Goal: Task Accomplishment & Management: Use online tool/utility

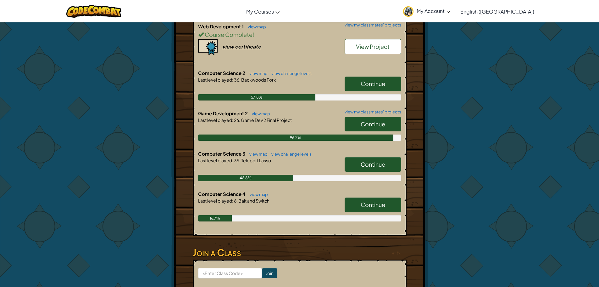
scroll to position [315, 0]
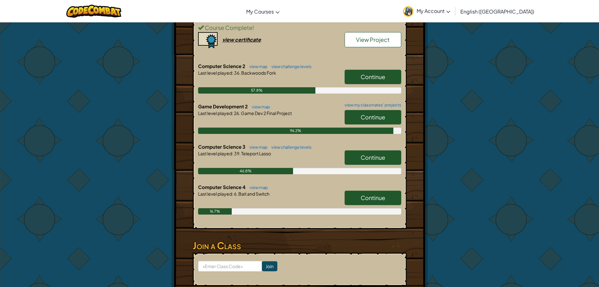
click at [373, 201] on span "Continue" at bounding box center [373, 197] width 25 height 7
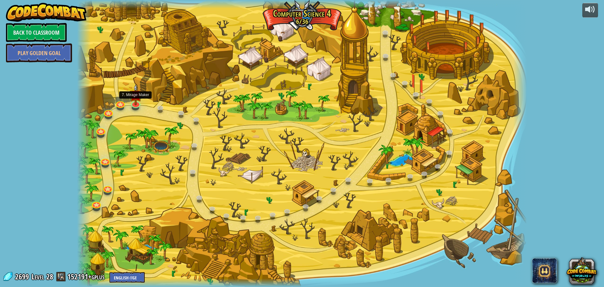
click at [139, 107] on div at bounding box center [302, 143] width 450 height 287
click at [135, 105] on link at bounding box center [135, 102] width 13 height 13
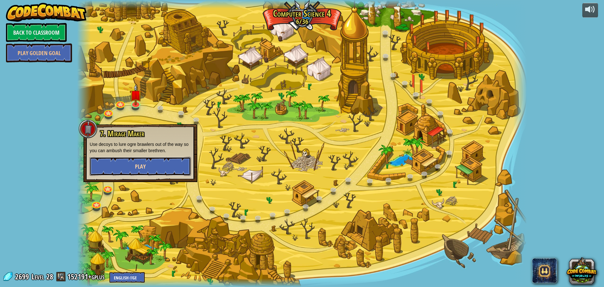
click at [137, 164] on span "Play" at bounding box center [140, 166] width 11 height 8
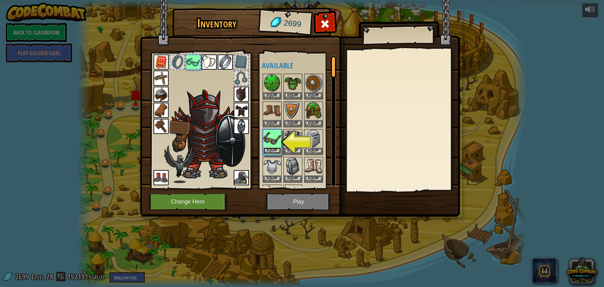
click at [272, 151] on button "Equip" at bounding box center [272, 150] width 18 height 7
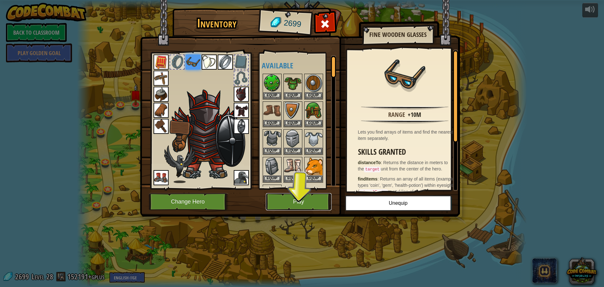
click at [302, 199] on button "Play" at bounding box center [299, 201] width 66 height 17
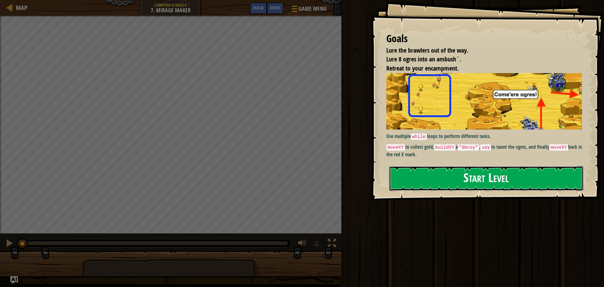
click at [497, 173] on button "Start Level" at bounding box center [486, 178] width 194 height 25
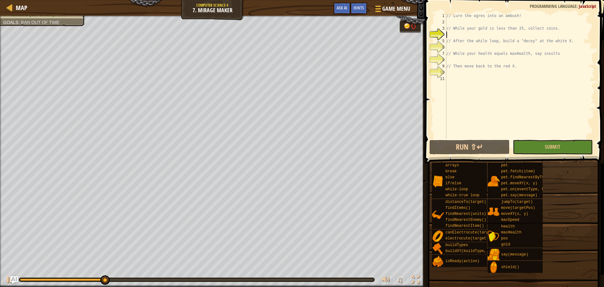
scroll to position [3, 0]
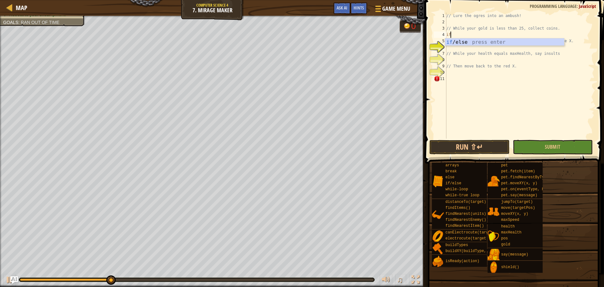
click at [490, 39] on div "if /else press enter" at bounding box center [504, 49] width 119 height 23
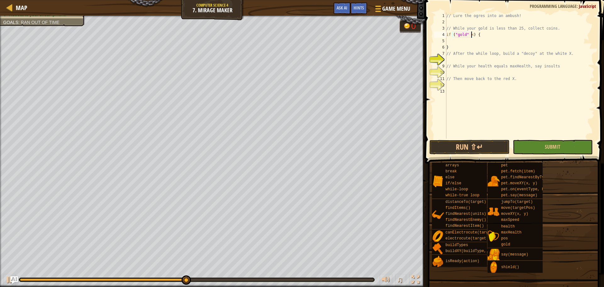
scroll to position [3, 2]
type textarea "if ("gold" < 25) {"
click at [488, 40] on div "// Lure the ogres into an ambush! // While your gold is less than 25, collect c…" at bounding box center [519, 82] width 149 height 138
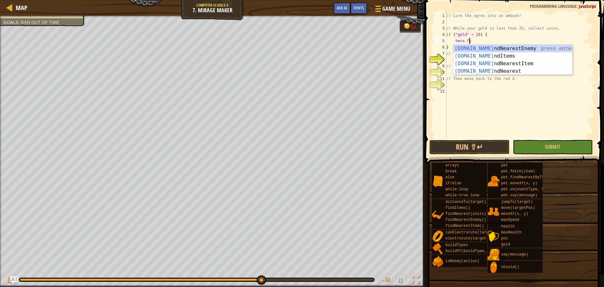
scroll to position [3, 2]
type textarea "hero.fin"
click at [500, 64] on div "hero.fin dNearestEnemy press enter hero.fin dItems press enter hero.fin dNeares…" at bounding box center [512, 67] width 119 height 45
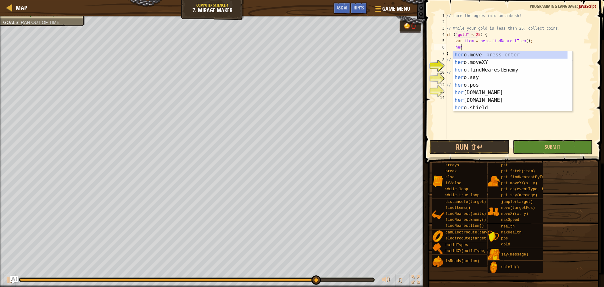
scroll to position [3, 1]
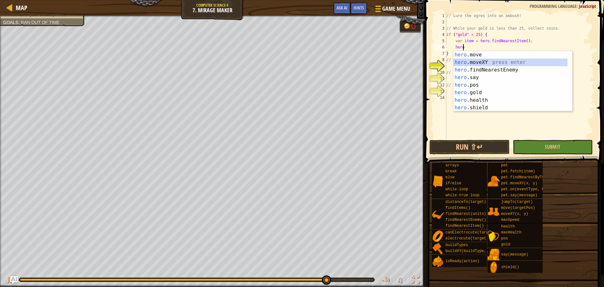
click at [496, 64] on div "hero .move press enter hero .moveXY press enter hero .findNearestEnemy press en…" at bounding box center [510, 89] width 114 height 76
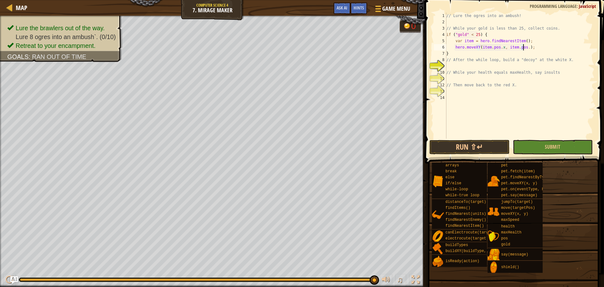
scroll to position [3, 6]
type textarea "hero.moveXY(item.pos.x, item.pos.y);"
click at [480, 64] on div "// Lure the ogres into an ambush! // While your gold is less than 25, collect c…" at bounding box center [519, 82] width 149 height 138
click at [572, 31] on div "// Lure the ogres into an ambush! // While your gold is less than 25, collect c…" at bounding box center [519, 82] width 149 height 138
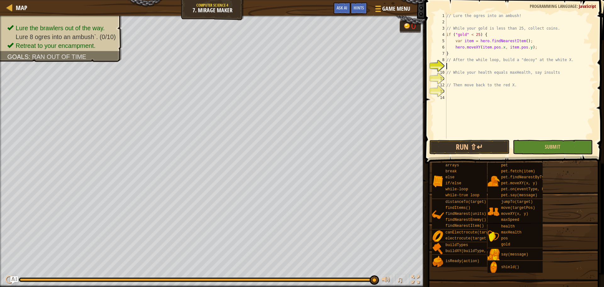
type textarea "// While your gold is less than 25, collect coins."
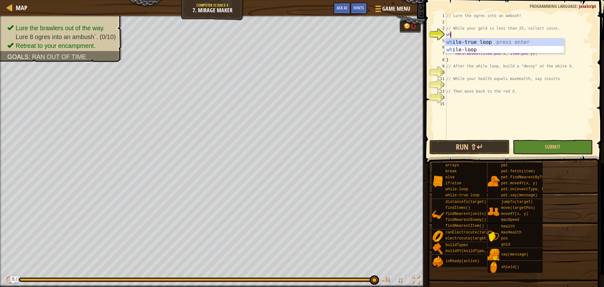
type textarea "whi"
click at [506, 40] on div "whi le-true loop press enter whi le-loop press enter" at bounding box center [504, 53] width 119 height 30
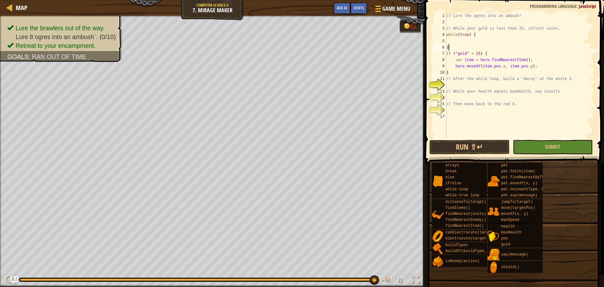
click at [463, 49] on div "// Lure the ogres into an ambush! // While your gold is less than 25, collect c…" at bounding box center [519, 82] width 149 height 138
type textarea "}"
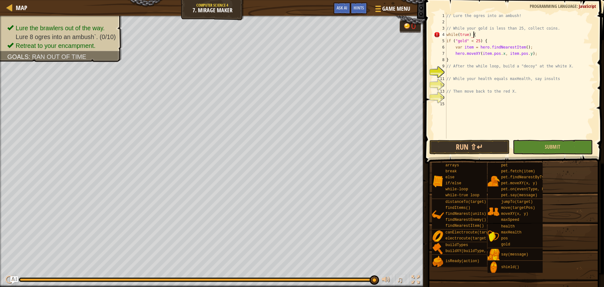
click at [534, 60] on div "// Lure the ogres into an ambush! // While your gold is less than 25, collect c…" at bounding box center [519, 82] width 149 height 138
type textarea "}"
click at [459, 102] on div "// Lure the ogres into an ambush! // While your gold is less than 25, collect c…" at bounding box center [519, 82] width 149 height 138
type textarea "}"
click at [497, 73] on div "// Lure the ogres into an ambush! // While your gold is less than 25, collect c…" at bounding box center [519, 82] width 149 height 138
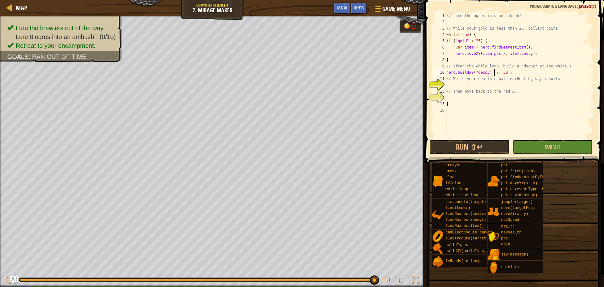
scroll to position [3, 4]
type textarea "hero.buildXY("decoy", 72, 68);"
click at [493, 87] on div "// Lure the ogres into an ambush! // While your gold is less than 25, collect c…" at bounding box center [519, 82] width 149 height 138
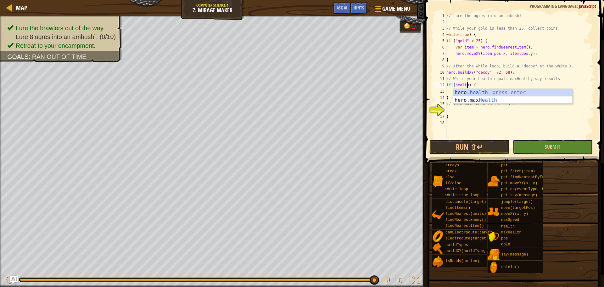
scroll to position [3, 2]
click at [487, 95] on div "hero. health press enter hero.max Health press enter" at bounding box center [512, 104] width 119 height 30
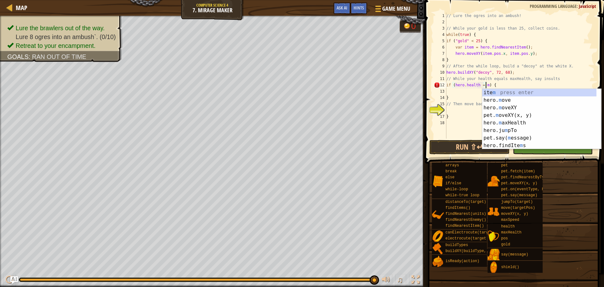
scroll to position [3, 3]
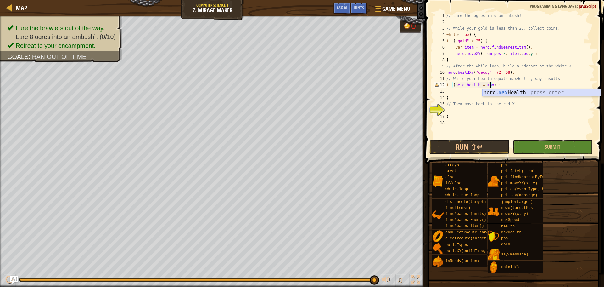
click at [495, 91] on div "hero. max Health press enter" at bounding box center [541, 100] width 119 height 23
click at [481, 84] on div "// Lure the ogres into an ambush! // While your gold is less than 25, collect c…" at bounding box center [519, 82] width 149 height 138
type textarea "if ([DOMAIN_NAME] == hero.maxHealth) {"
click at [510, 94] on div "// Lure the ogres into an ambush! // While your gold is less than 25, collect c…" at bounding box center [519, 82] width 149 height 138
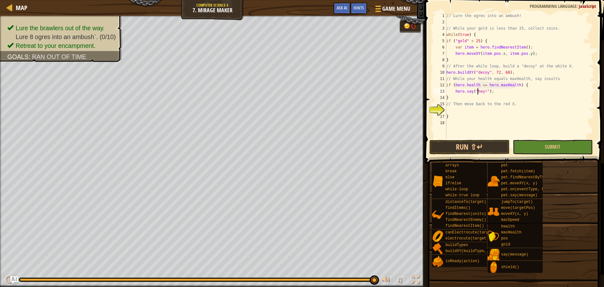
click at [477, 90] on div "// Lure the ogres into an ambush! // While your gold is less than 25, collect c…" at bounding box center [519, 82] width 149 height 138
type textarea "hero.say("Hey!");"
click at [504, 94] on div "// Lure the ogres into an ambush! // While your gold is less than 25, collect c…" at bounding box center [519, 82] width 149 height 138
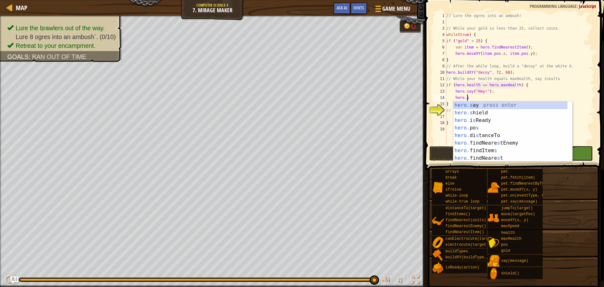
scroll to position [3, 2]
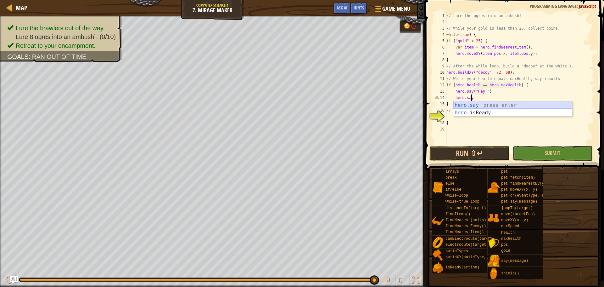
click at [510, 102] on div "hero.say press enter hero. i s Re a d y press enter" at bounding box center [512, 116] width 119 height 30
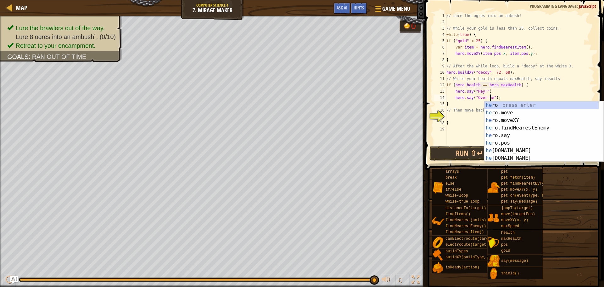
scroll to position [3, 4]
type textarea "hero.say("Over here!");"
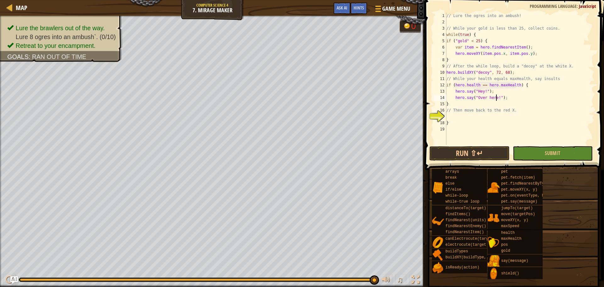
click at [511, 115] on div "// Lure the ogres into an ambush! // While your gold is less than 25, collect c…" at bounding box center [519, 85] width 149 height 145
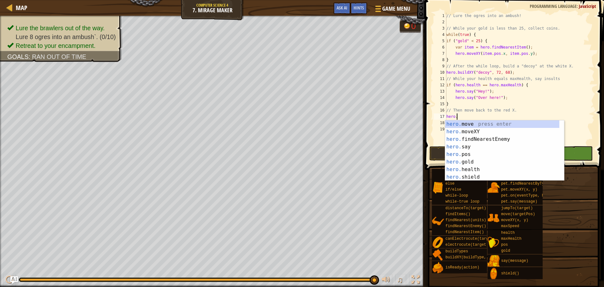
scroll to position [3, 1]
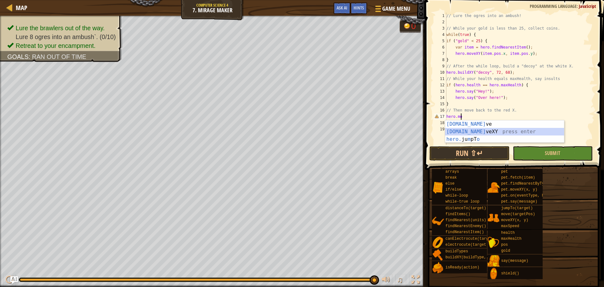
click at [454, 130] on div "[DOMAIN_NAME] ve press enter [DOMAIN_NAME] veXY press enter hero. ju m pT o pre…" at bounding box center [504, 139] width 119 height 38
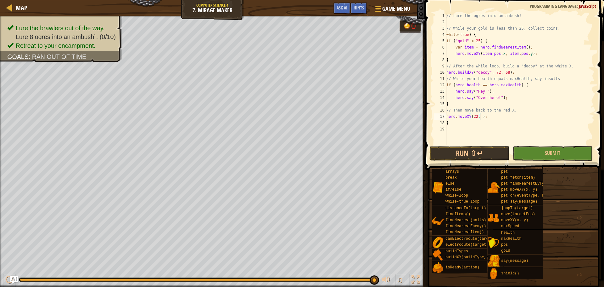
scroll to position [3, 3]
click at [445, 149] on button "Run ⇧↵" at bounding box center [469, 153] width 80 height 14
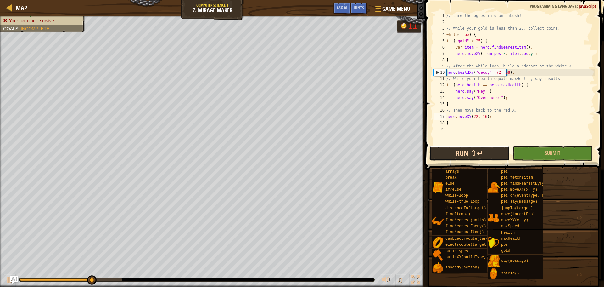
click at [441, 155] on button "Run ⇧↵" at bounding box center [469, 153] width 80 height 14
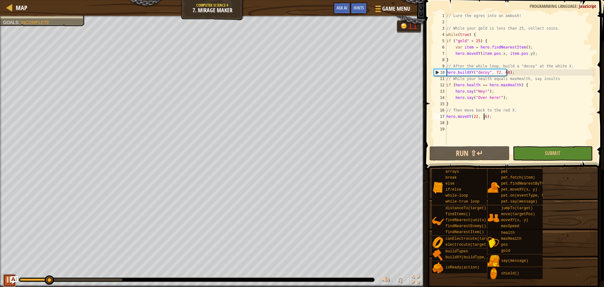
click at [7, 278] on div at bounding box center [9, 279] width 8 height 8
click at [469, 36] on div "// Lure the ogres into an ambush! // While your gold is less than 25, collect c…" at bounding box center [519, 85] width 149 height 145
type textarea "while(true) {"
click at [454, 126] on div "// Lure the ogres into an ambush! // While your gold is less than 25, collect c…" at bounding box center [519, 85] width 149 height 145
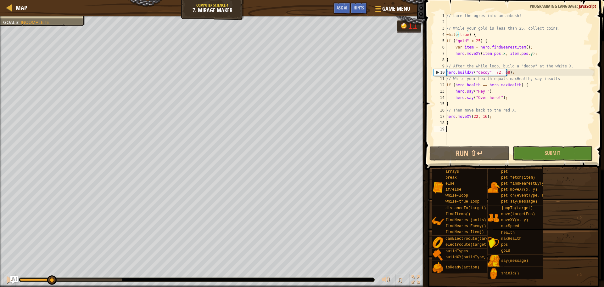
scroll to position [3, 0]
click at [453, 125] on div "// Lure the ogres into an ambush! // While your gold is less than 25, collect c…" at bounding box center [519, 85] width 149 height 145
type textarea "}"
click at [462, 62] on div "// Lure the ogres into an ambush! // While your gold is less than 25, collect c…" at bounding box center [519, 85] width 149 height 145
type textarea "}"
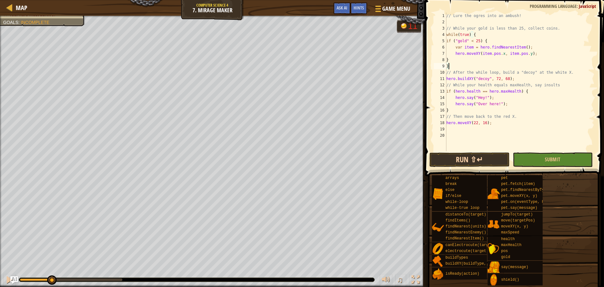
type textarea "}"
click at [479, 156] on button "Run ⇧↵" at bounding box center [469, 159] width 80 height 14
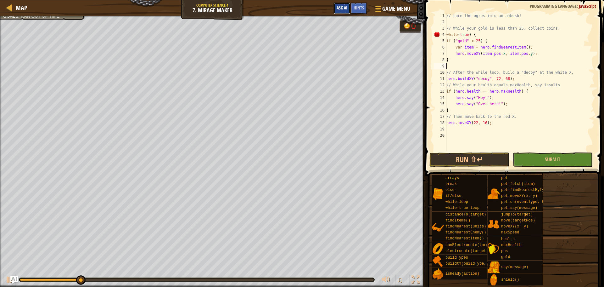
click at [346, 6] on span "Ask AI" at bounding box center [342, 8] width 11 height 6
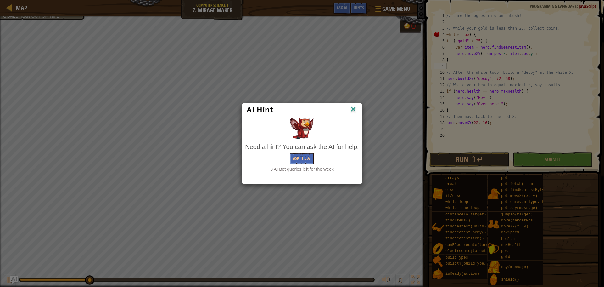
click at [349, 108] on img at bounding box center [353, 109] width 8 height 9
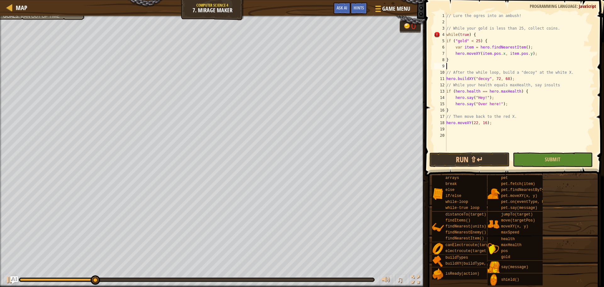
click at [503, 123] on div "// Lure the ogres into an ambush! // While your gold is less than 25, collect c…" at bounding box center [519, 88] width 149 height 151
type textarea "hero.moveXY(22, 16);"
click at [502, 130] on div "// Lure the ogres into an ambush! // While your gold is less than 25, collect c…" at bounding box center [519, 88] width 149 height 151
click at [339, 9] on span "Ask AI" at bounding box center [342, 8] width 11 height 6
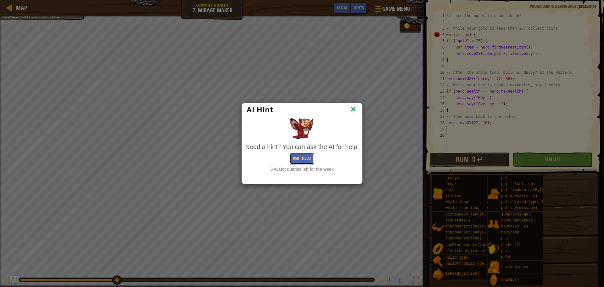
click at [293, 160] on button "Ask the AI" at bounding box center [302, 159] width 24 height 12
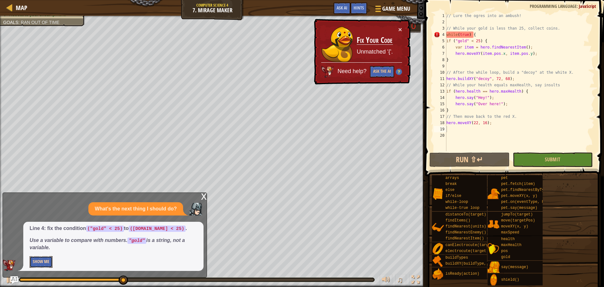
click at [42, 260] on button "Show Me" at bounding box center [41, 262] width 23 height 12
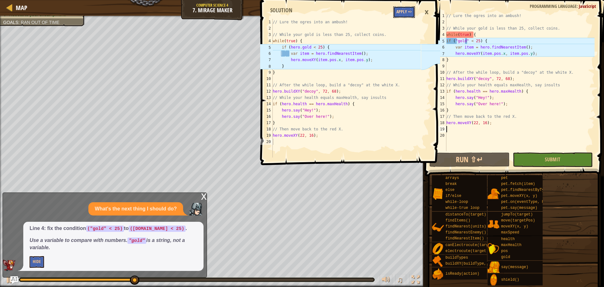
click at [405, 15] on button "Apply =>" at bounding box center [404, 12] width 22 height 12
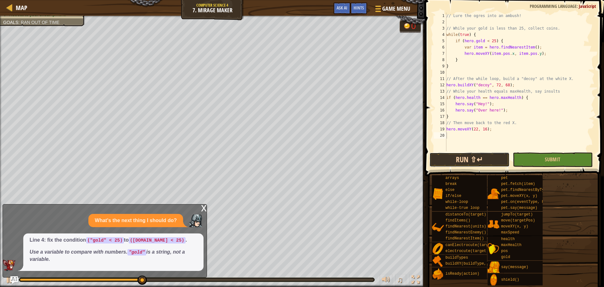
click at [499, 162] on button "Run ⇧↵" at bounding box center [469, 159] width 80 height 14
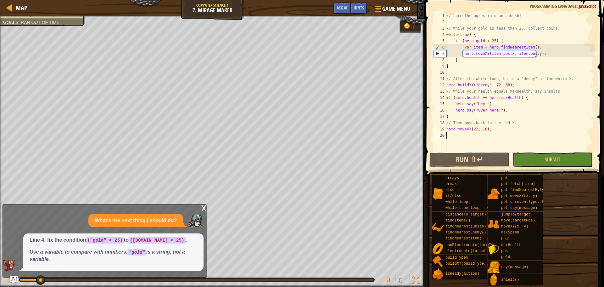
click at [199, 206] on div "x What's the next thing I should do? Line 4: fix the condition ("gold" < 25) to…" at bounding box center [105, 240] width 205 height 73
click at [202, 208] on div "x" at bounding box center [204, 207] width 6 height 6
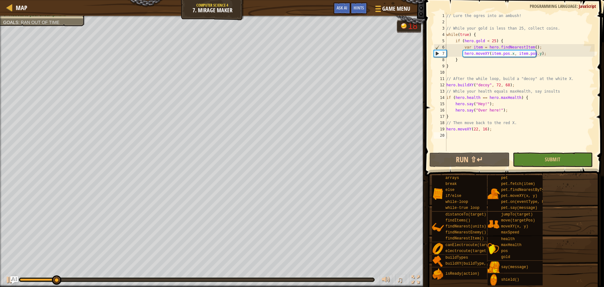
type textarea "}"
click at [473, 65] on div "// Lure the ogres into an ambush! // While your gold is less than 25, collect c…" at bounding box center [519, 88] width 149 height 151
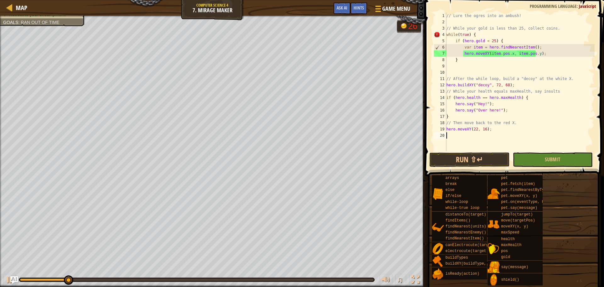
click at [490, 135] on div "// Lure the ogres into an ambush! // While your gold is less than 25, collect c…" at bounding box center [519, 88] width 149 height 151
type textarea "}"
click at [458, 150] on div "// Lure the ogres into an ambush! // While your gold is less than 25, collect c…" at bounding box center [519, 88] width 149 height 151
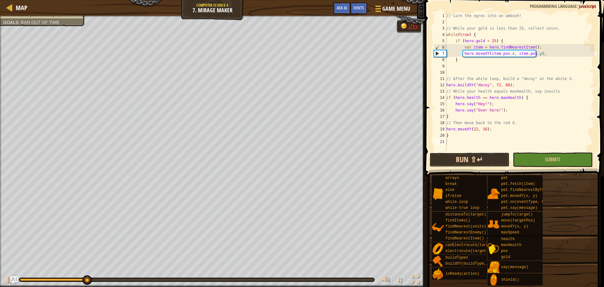
click at [464, 161] on button "Run ⇧↵" at bounding box center [469, 159] width 80 height 14
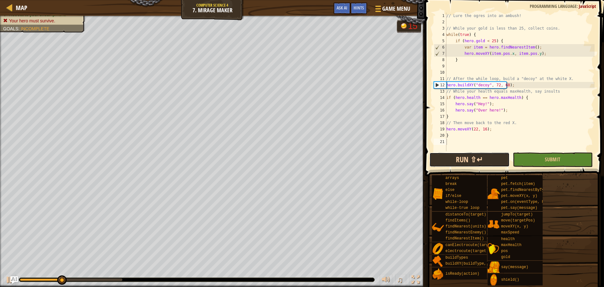
click at [464, 161] on button "Run ⇧↵" at bounding box center [469, 159] width 80 height 14
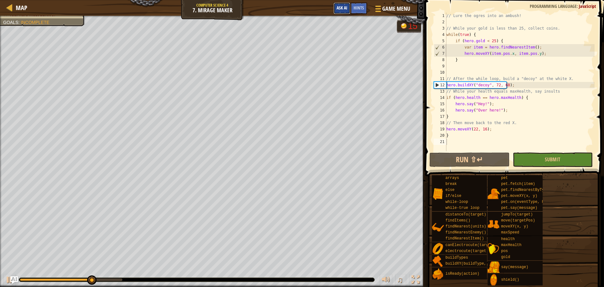
click at [345, 7] on span "Ask AI" at bounding box center [342, 8] width 11 height 6
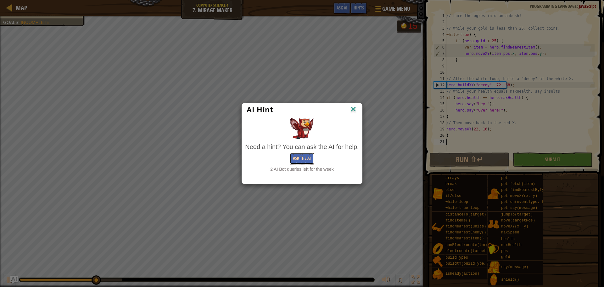
click at [309, 164] on button "Ask the AI" at bounding box center [302, 159] width 24 height 12
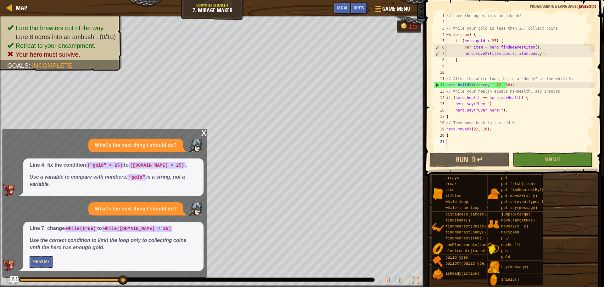
click at [40, 252] on div "Line 7: change while(true) to while([DOMAIN_NAME] < 25) Use the correct conditi…" at bounding box center [113, 246] width 180 height 49
click at [43, 257] on button "Show Me" at bounding box center [41, 262] width 23 height 12
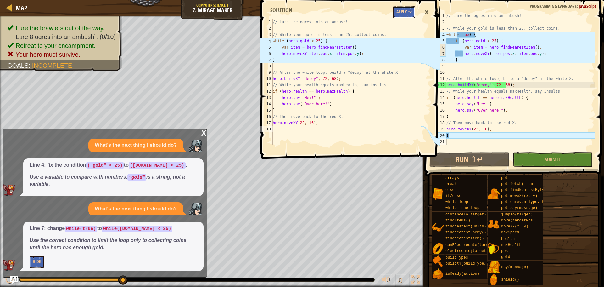
click at [407, 14] on button "Apply =>" at bounding box center [404, 12] width 22 height 12
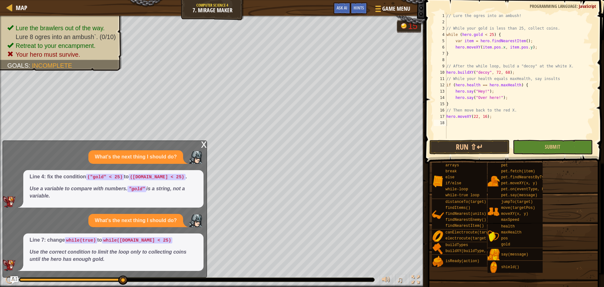
click at [204, 145] on div "x" at bounding box center [204, 144] width 6 height 6
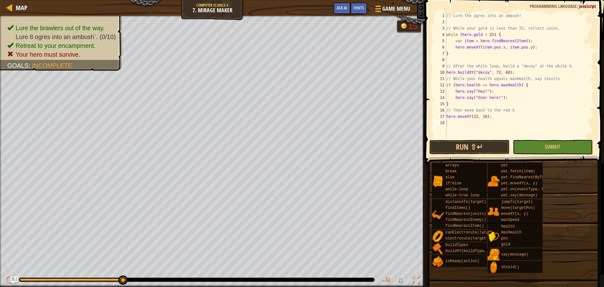
click at [492, 138] on span at bounding box center [515, 73] width 184 height 182
click at [491, 145] on button "Run ⇧↵" at bounding box center [469, 147] width 80 height 14
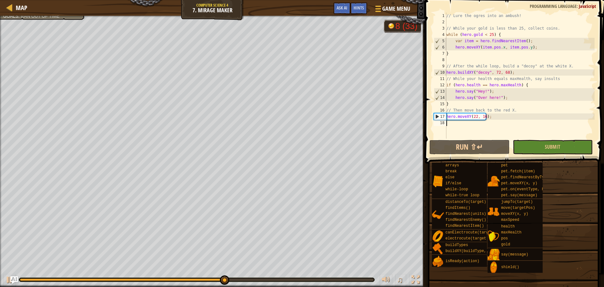
click at [513, 98] on div "// Lure the ogres into an ambush! // While your gold is less than 25, collect c…" at bounding box center [519, 82] width 149 height 138
type textarea "hero.say("Over here!");"
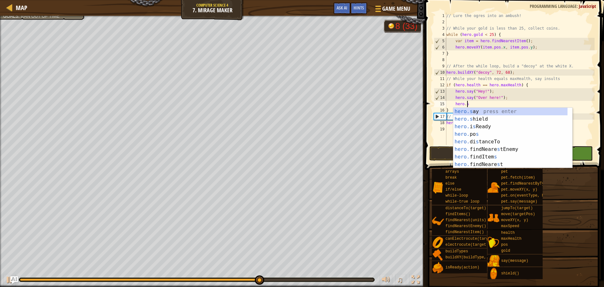
scroll to position [3, 2]
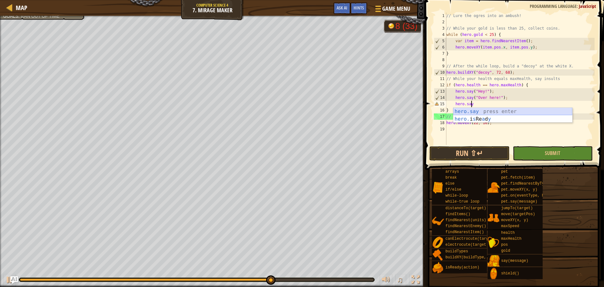
click at [489, 110] on div "hero.say press enter hero. i s Re a d y press enter" at bounding box center [512, 123] width 119 height 30
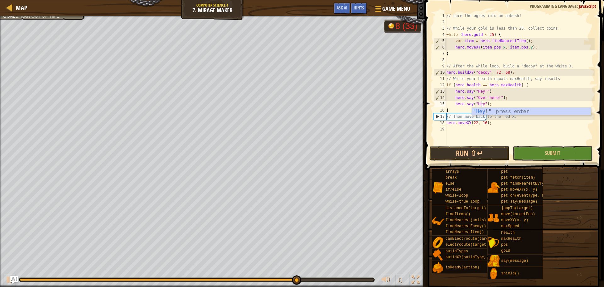
type textarea "hero.say("Hey!");"
drag, startPoint x: 497, startPoint y: 106, endPoint x: 510, endPoint y: 110, distance: 12.7
click at [498, 106] on div "// Lure the ogres into an ambush! // While your gold is less than 25, collect c…" at bounding box center [519, 85] width 149 height 145
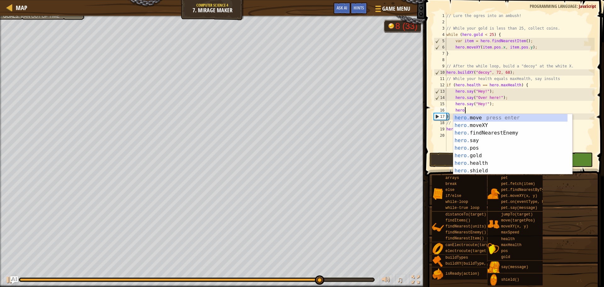
scroll to position [3, 2]
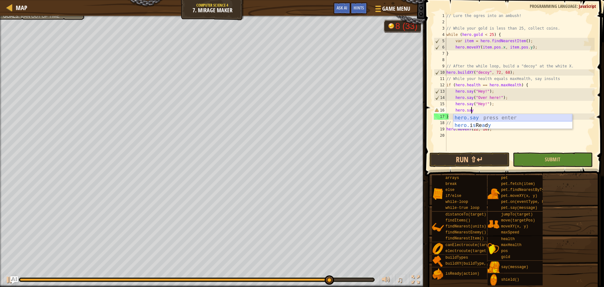
click at [491, 118] on div "hero.say press enter hero. i s Re a d y press enter" at bounding box center [512, 129] width 119 height 30
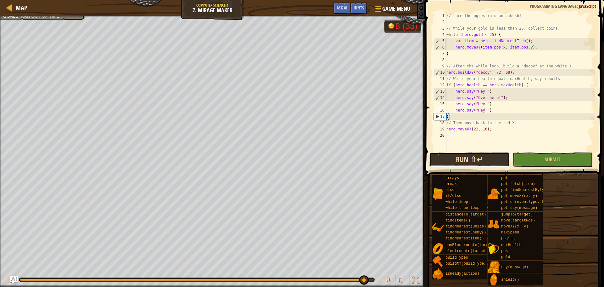
click at [449, 159] on button "Run ⇧↵" at bounding box center [469, 159] width 80 height 14
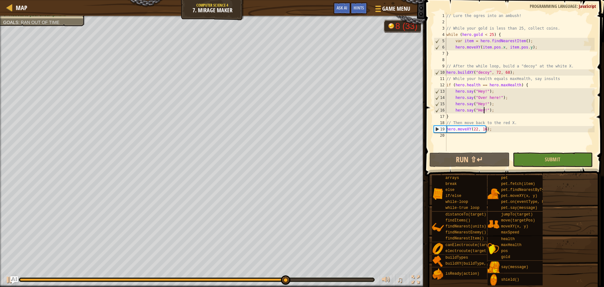
click at [504, 113] on div "// Lure the ogres into an ambush! // While your gold is less than 25, collect c…" at bounding box center [519, 88] width 149 height 151
click at [493, 109] on div "// Lure the ogres into an ambush! // While your gold is less than 25, collect c…" at bounding box center [519, 88] width 149 height 151
type textarea "hero.say("Hey!");"
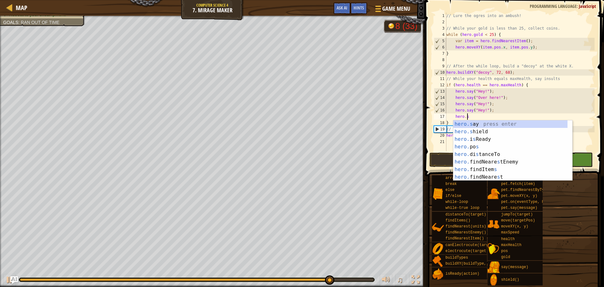
scroll to position [3, 2]
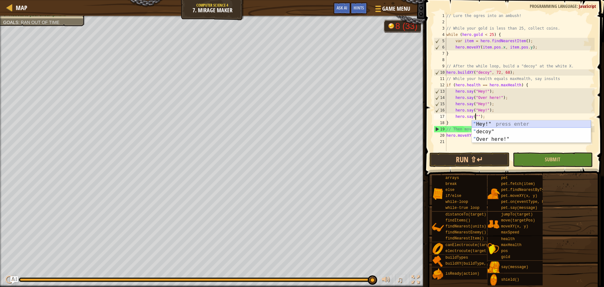
click at [491, 122] on div "" Hey!" press enter " decoy" press enter " Over here!" press enter" at bounding box center [531, 139] width 119 height 38
type textarea "hero.say("Hey!");"
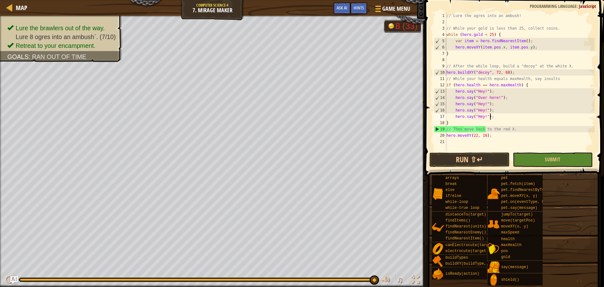
click at [493, 115] on div "// Lure the ogres into an ambush! // While your gold is less than 25, collect c…" at bounding box center [519, 88] width 149 height 151
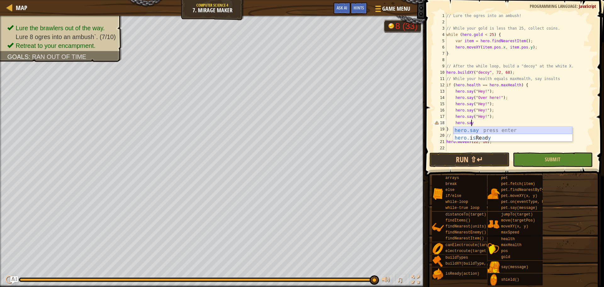
click at [484, 130] on div "hero.say press enter hero. i s Re a d y press enter" at bounding box center [512, 141] width 119 height 30
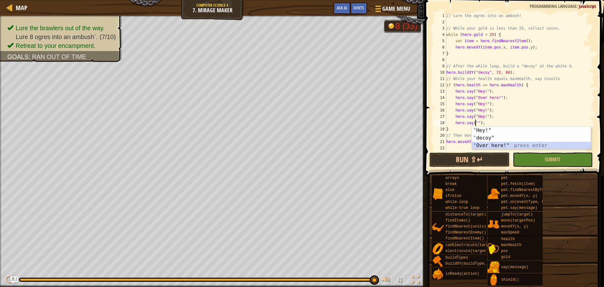
click at [493, 146] on div "" Hey!" press enter " decoy" press enter " Over here!" press enter" at bounding box center [531, 145] width 119 height 38
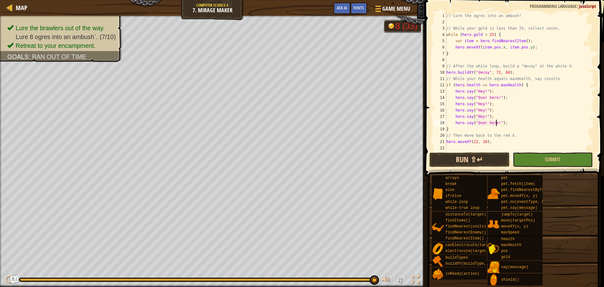
type textarea "hero.say("Over here!");"
click at [486, 157] on button "Run ⇧↵" at bounding box center [469, 159] width 80 height 14
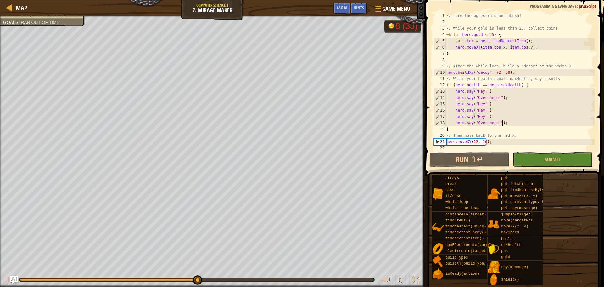
click at [514, 124] on div "// Lure the ogres into an ambush! // While your gold is less than 25, collect c…" at bounding box center [519, 88] width 149 height 151
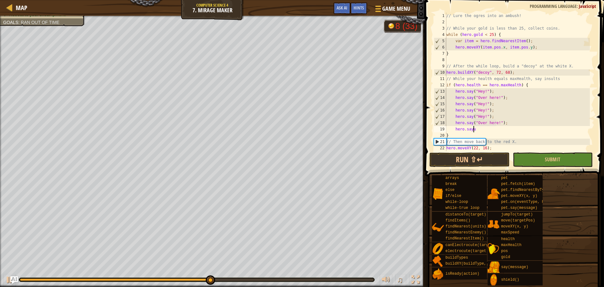
scroll to position [3, 2]
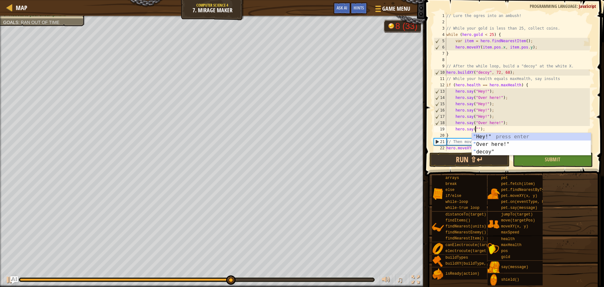
type textarea "hero.say("Hey!");"
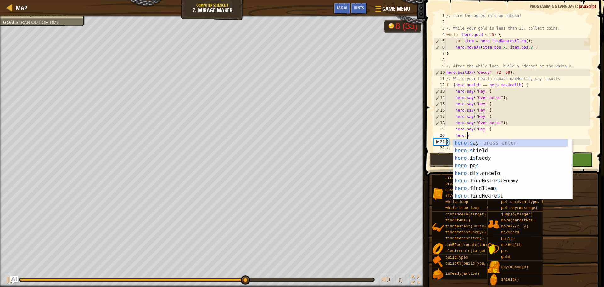
scroll to position [3, 2]
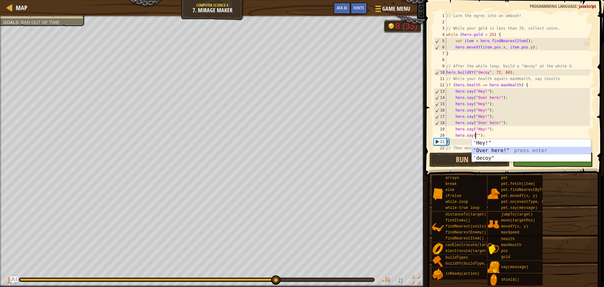
type textarea "hero.say("Over here!");"
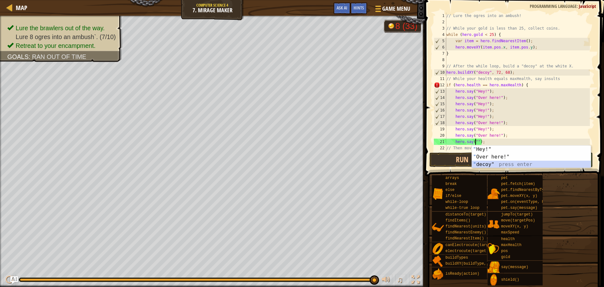
click at [484, 164] on div "" Hey!" press enter " Over here!" press enter " decoy" press enter" at bounding box center [531, 164] width 119 height 38
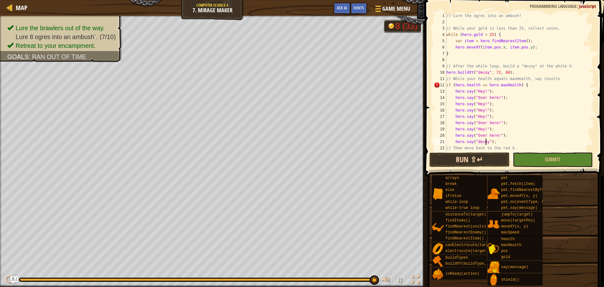
type textarea "hero.say("decoy");"
click at [447, 160] on button "Run ⇧↵" at bounding box center [469, 159] width 80 height 14
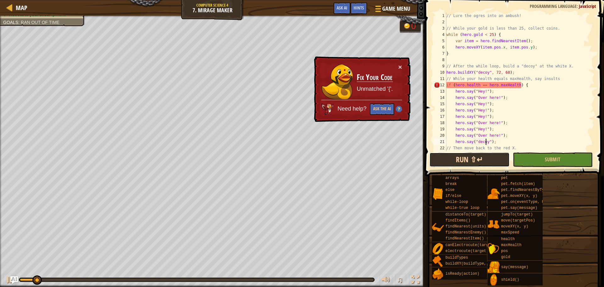
click at [457, 160] on button "Run ⇧↵" at bounding box center [469, 159] width 80 height 14
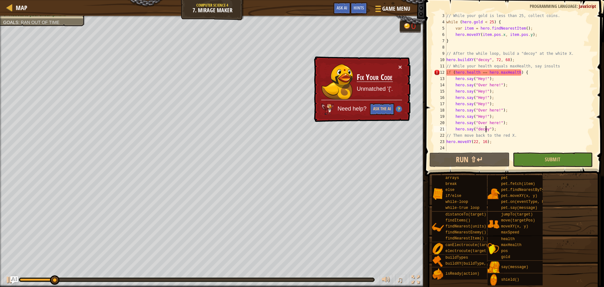
click at [511, 129] on div "// While your gold is less than 25, collect coins. while ( hero . gold < 25 ) {…" at bounding box center [517, 88] width 145 height 151
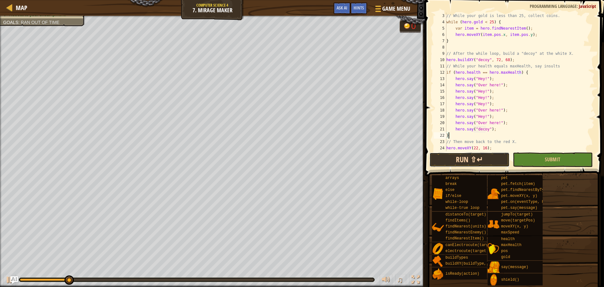
click at [473, 164] on button "Run ⇧↵" at bounding box center [469, 159] width 80 height 14
type textarea "}"
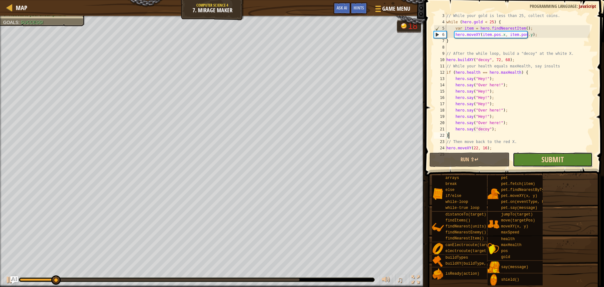
click at [541, 159] on button "Submit" at bounding box center [553, 159] width 80 height 14
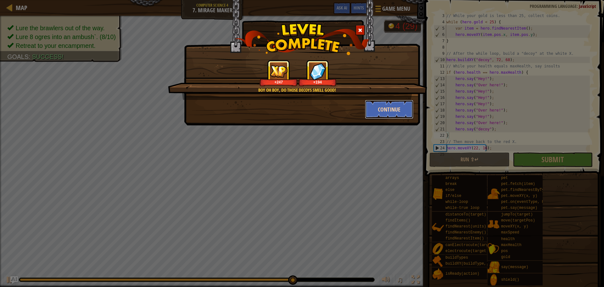
click at [387, 110] on button "Continue" at bounding box center [389, 109] width 49 height 19
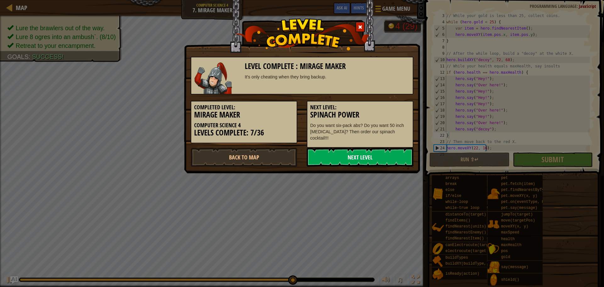
click at [384, 148] on link "Next Level" at bounding box center [360, 157] width 107 height 19
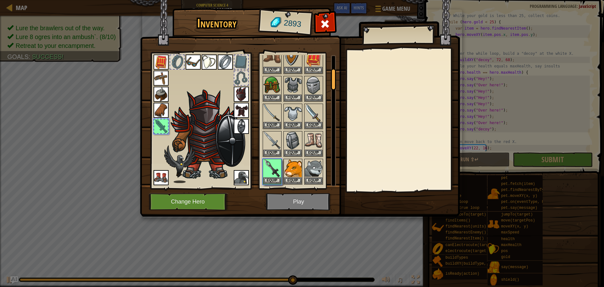
scroll to position [81, 0]
click at [273, 179] on button "Equip" at bounding box center [272, 180] width 18 height 7
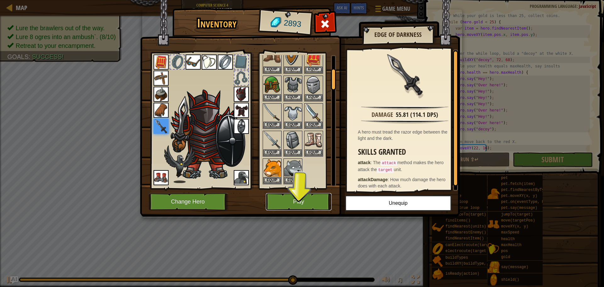
click at [292, 202] on button "Play" at bounding box center [299, 201] width 66 height 17
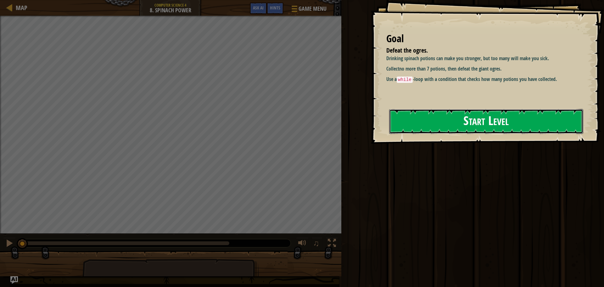
click at [420, 124] on button "Start Level" at bounding box center [486, 121] width 194 height 25
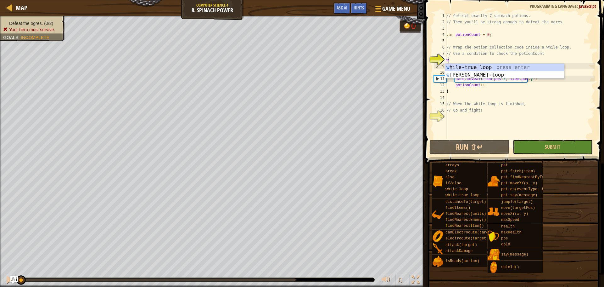
scroll to position [3, 0]
type textarea "whil"
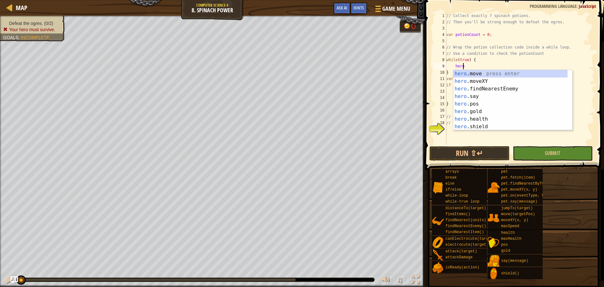
scroll to position [3, 1]
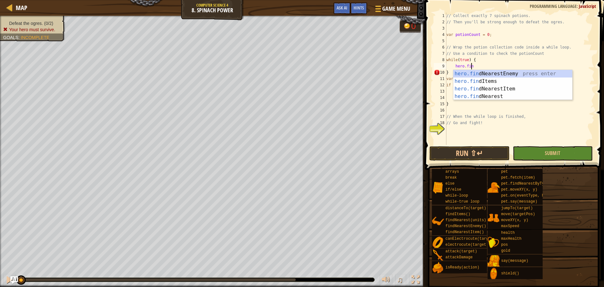
type textarea "hero.find"
click at [506, 88] on div "hero.find NearestEnemy press enter hero.find Items press enter hero.find Neares…" at bounding box center [512, 92] width 119 height 45
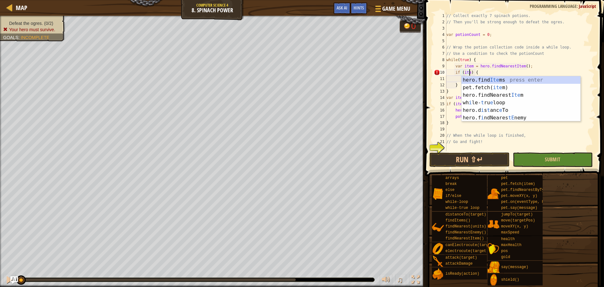
type textarea "if (item) {"
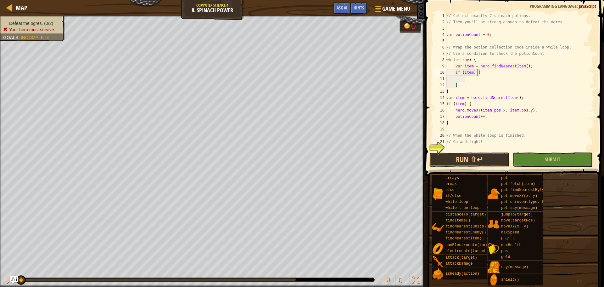
click at [513, 75] on div "// Collect exactly 7 spinach potions. // Then you'll be strong enough to defeat…" at bounding box center [519, 88] width 149 height 151
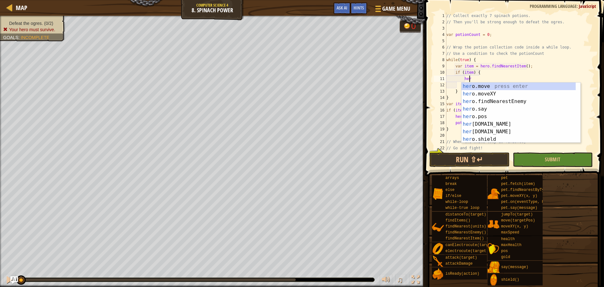
scroll to position [3, 2]
click at [503, 97] on div "hero .move press enter hero .moveXY press enter hero .findNearestEnemy press en…" at bounding box center [519, 120] width 114 height 76
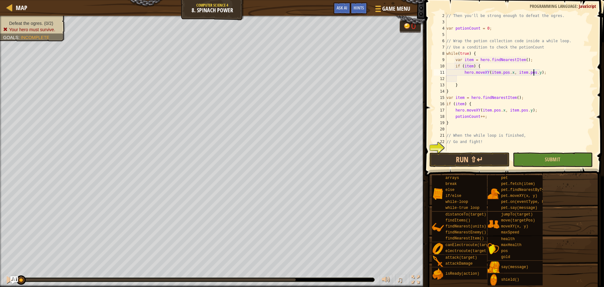
scroll to position [6, 0]
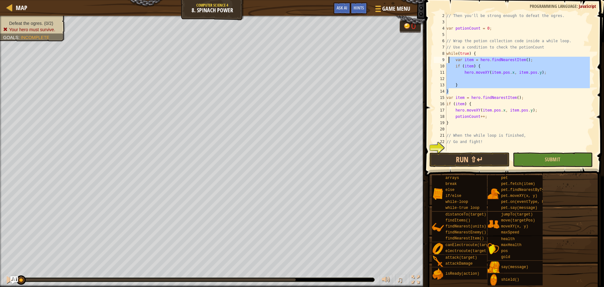
drag, startPoint x: 454, startPoint y: 92, endPoint x: 449, endPoint y: 60, distance: 31.9
click at [449, 60] on div "// Then you'll be strong enough to defeat the ogres. var potionCount = 0 ; // W…" at bounding box center [517, 88] width 145 height 151
type textarea "var item = hero.findNearestItem(); if (item) {"
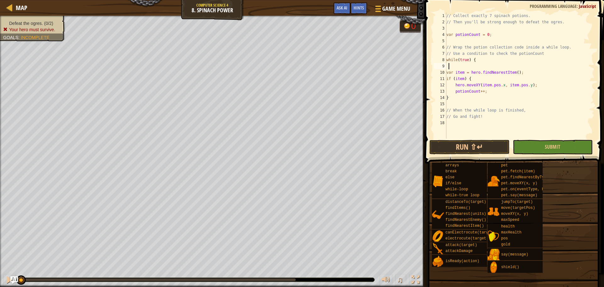
scroll to position [3, 0]
click at [454, 67] on div "// Collect exactly 7 spinach potions. // Then you'll be strong enough to defeat…" at bounding box center [519, 82] width 149 height 138
click at [464, 103] on div "// Collect exactly 7 spinach potions. // Then you'll be strong enough to defeat…" at bounding box center [519, 82] width 149 height 138
type textarea "}"
click at [468, 123] on div "// Collect exactly 7 spinach potions. // Then you'll be strong enough to defeat…" at bounding box center [519, 82] width 149 height 138
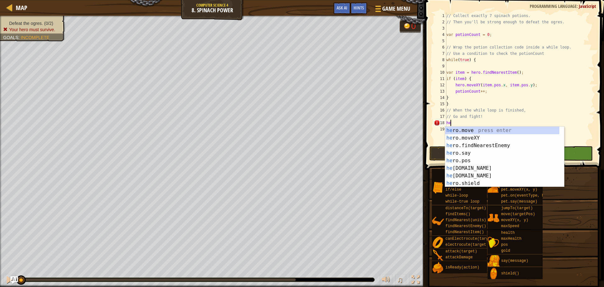
type textarea "h"
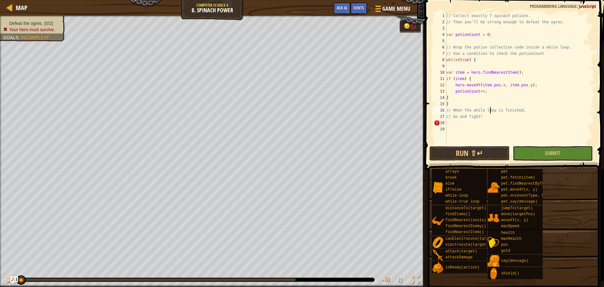
click at [491, 111] on div "// Collect exactly 7 spinach potions. // Then you'll be strong enough to defeat…" at bounding box center [519, 85] width 149 height 145
type textarea "// When the while loop is finished,"
click at [467, 124] on div "// Collect exactly 7 spinach potions. // Then you'll be strong enough to defeat…" at bounding box center [519, 85] width 149 height 145
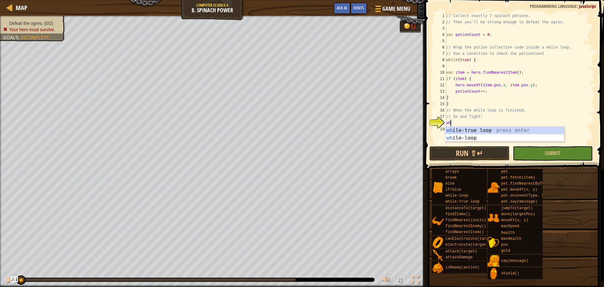
type textarea "whi"
click at [468, 130] on div "whi le-true loop press enter whi le-loop press enter" at bounding box center [504, 141] width 119 height 30
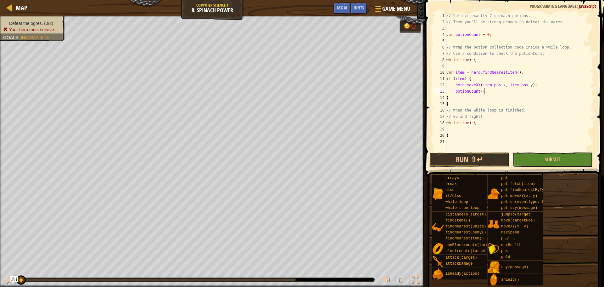
click at [496, 92] on div "// Collect exactly 7 spinach potions. // Then you'll be strong enough to defeat…" at bounding box center [519, 88] width 149 height 151
click at [467, 58] on div "// Collect exactly 7 spinach potions. // Then you'll be strong enough to defeat…" at bounding box center [519, 88] width 149 height 151
type textarea "while(true) {"
click at [466, 128] on div "// Collect exactly 7 spinach potions. // Then you'll be strong enough to defeat…" at bounding box center [519, 88] width 149 height 151
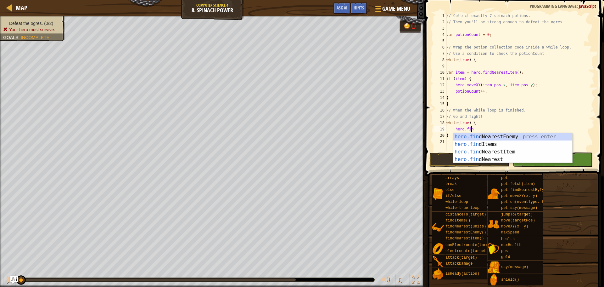
type textarea "hero.find"
click at [499, 134] on div "hero.find NearestEnemy press enter hero.find Items press enter hero.find Neares…" at bounding box center [512, 155] width 119 height 45
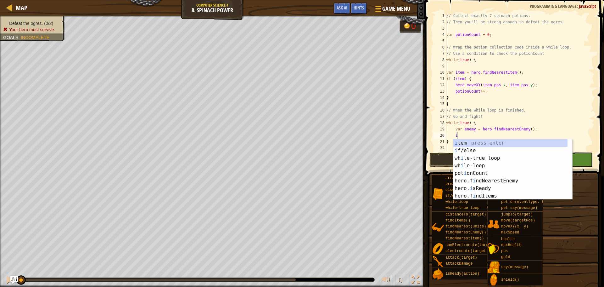
scroll to position [3, 1]
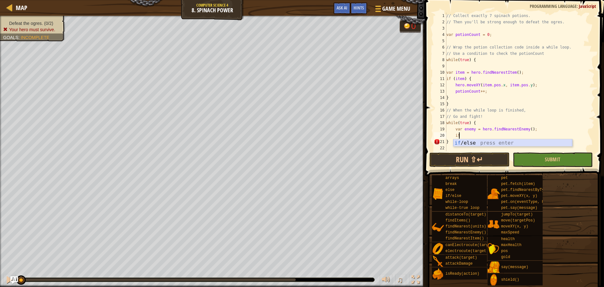
click at [491, 143] on div "if /else press enter" at bounding box center [512, 150] width 119 height 23
type textarea "if (enemy) {"
click at [490, 137] on div "// Collect exactly 7 spinach potions. // Then you'll be strong enough to defeat…" at bounding box center [517, 88] width 145 height 151
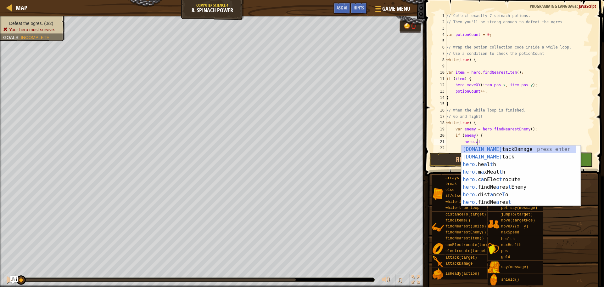
scroll to position [3, 2]
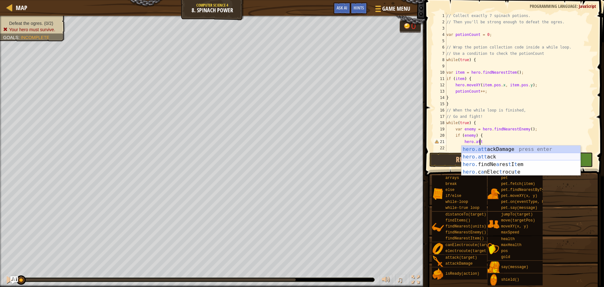
click at [485, 156] on div "hero.att ackDamage press enter hero.att ack press enter hero. findNe a res t I …" at bounding box center [521, 167] width 119 height 45
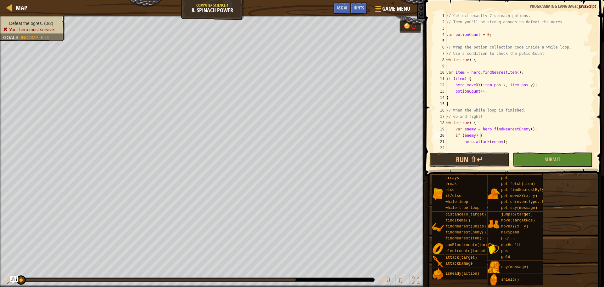
click at [519, 134] on div "// Collect exactly 7 spinach potions. // Then you'll be strong enough to defeat…" at bounding box center [517, 88] width 145 height 151
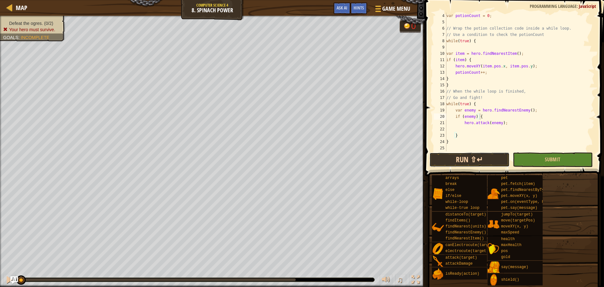
click at [483, 161] on button "Run ⇧↵" at bounding box center [469, 159] width 80 height 14
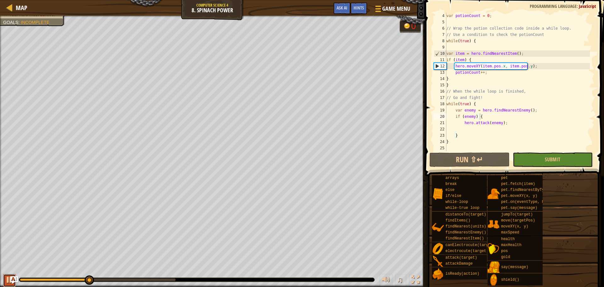
click at [6, 278] on div at bounding box center [9, 279] width 8 height 8
click at [485, 82] on div "var potionCount = 0 ; // Wrap the potion collection code inside a while loop. /…" at bounding box center [517, 88] width 145 height 151
click at [493, 71] on div "var potionCount = 0 ; // Wrap the potion collection code inside a while loop. /…" at bounding box center [517, 88] width 145 height 151
type textarea "potionCount++;"
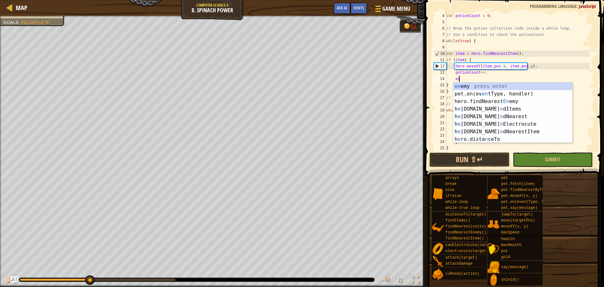
scroll to position [3, 1]
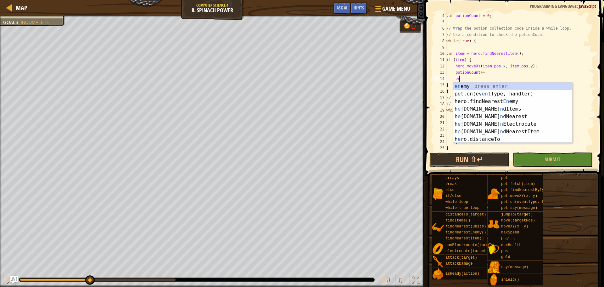
type textarea "e"
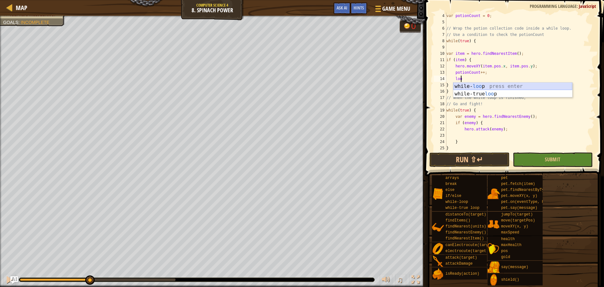
click at [490, 86] on div "while- loo p press enter while-true loo p press enter" at bounding box center [512, 97] width 119 height 30
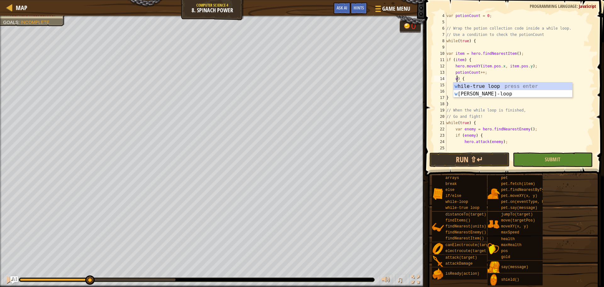
scroll to position [3, 1]
click at [476, 81] on div "var potionCount = 0 ; // Wrap the potion collection code inside a while loop. /…" at bounding box center [517, 88] width 145 height 151
type textarea ")"
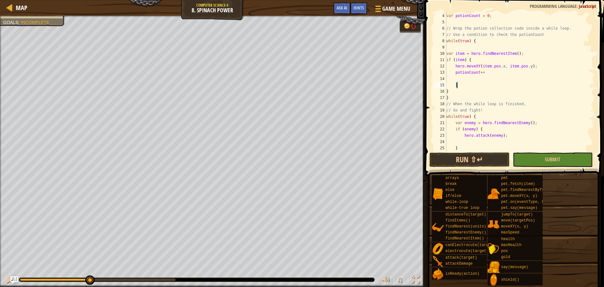
click at [462, 86] on div "var potionCount = 0 ; // Wrap the potion collection code inside a while loop. /…" at bounding box center [517, 88] width 145 height 151
type textarea "}"
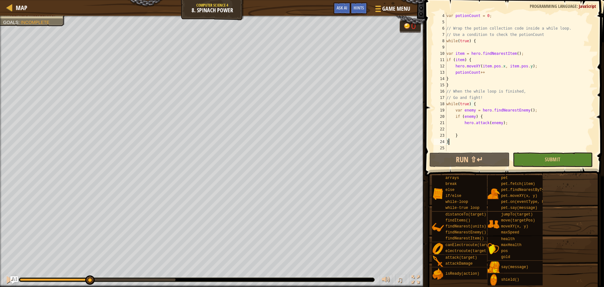
click at [486, 138] on div "var potionCount = 0 ; // Wrap the potion collection code inside a while loop. /…" at bounding box center [517, 88] width 145 height 151
type textarea "}"
type textarea "u"
type textarea "t"
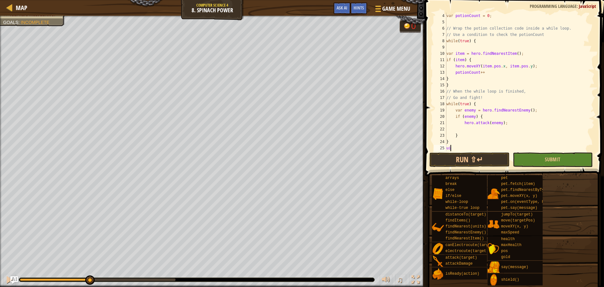
type textarea "u"
click at [341, 14] on button "Ask AI" at bounding box center [342, 9] width 17 height 12
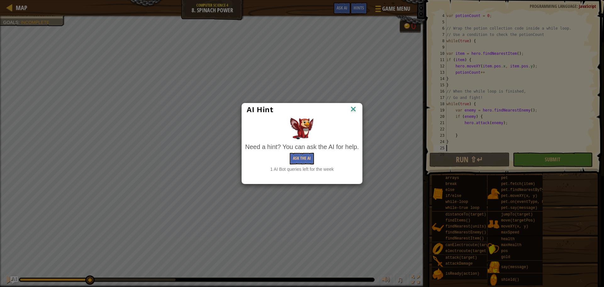
click at [305, 165] on div "Need a hint? You can ask the AI for help. Ask the AI 1 AI Bot queries left for …" at bounding box center [302, 157] width 114 height 30
click at [306, 161] on button "Ask the AI" at bounding box center [302, 159] width 24 height 12
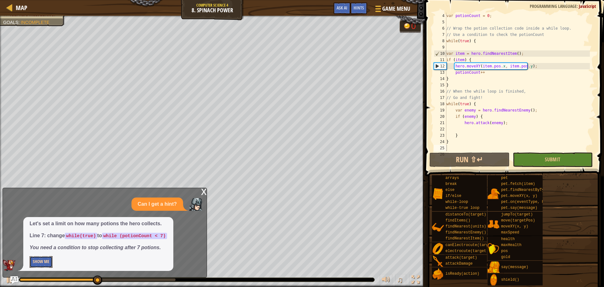
click at [39, 261] on button "Show Me" at bounding box center [41, 262] width 23 height 12
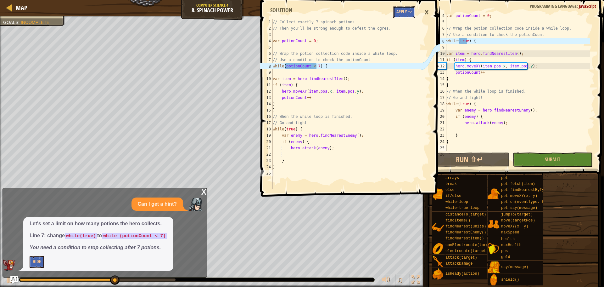
click at [405, 13] on button "Apply =>" at bounding box center [404, 12] width 22 height 12
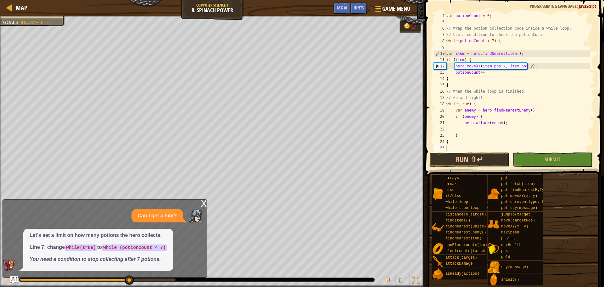
click at [203, 201] on div "x" at bounding box center [204, 202] width 6 height 6
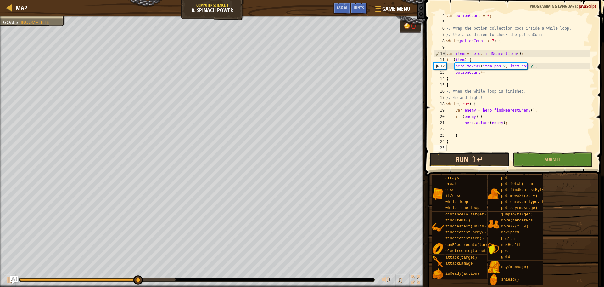
click at [473, 159] on button "Run ⇧↵" at bounding box center [469, 159] width 80 height 14
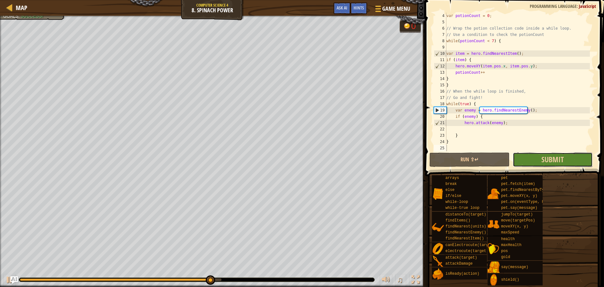
click at [533, 156] on button "Submit" at bounding box center [553, 159] width 80 height 14
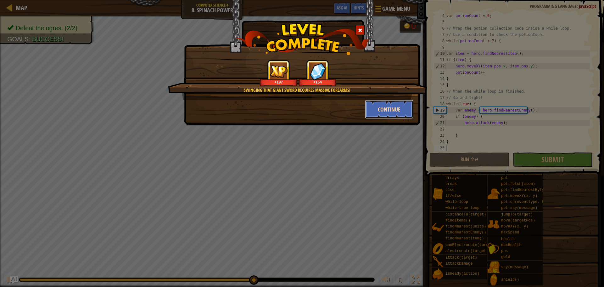
click at [380, 115] on button "Continue" at bounding box center [389, 109] width 49 height 19
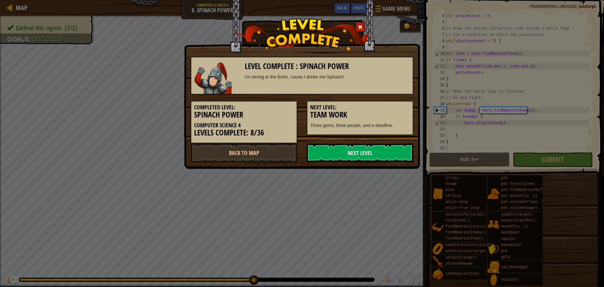
click at [401, 111] on h3 "Team Work" at bounding box center [360, 114] width 100 height 8
click at [385, 155] on link "Next Level" at bounding box center [360, 152] width 107 height 19
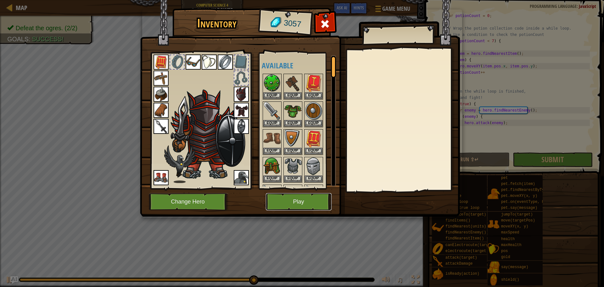
click at [286, 207] on button "Play" at bounding box center [299, 201] width 66 height 17
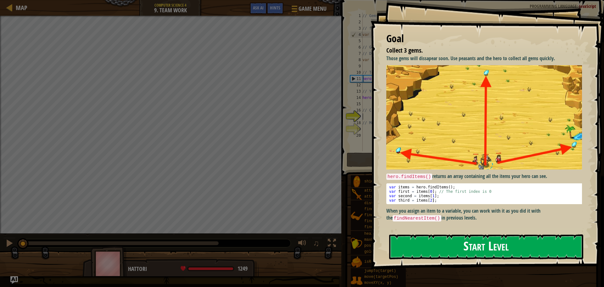
click at [469, 240] on button "Start Level" at bounding box center [486, 246] width 194 height 25
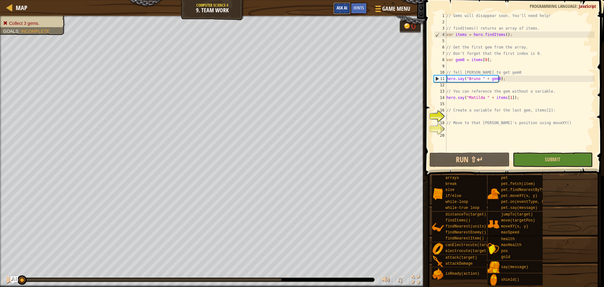
click at [344, 10] on span "Ask AI" at bounding box center [342, 8] width 11 height 6
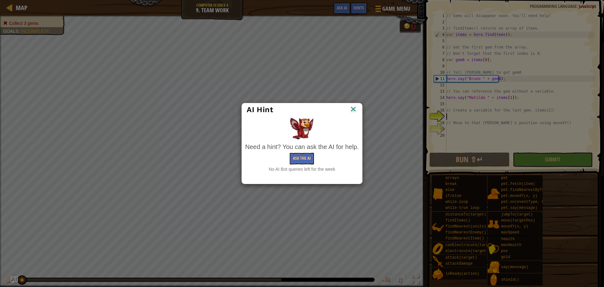
click at [298, 152] on div "Need a hint? You can ask the AI for help. Ask the AI No AI Bot queries left for…" at bounding box center [302, 157] width 114 height 30
click at [300, 160] on button "Ask the AI" at bounding box center [302, 159] width 24 height 12
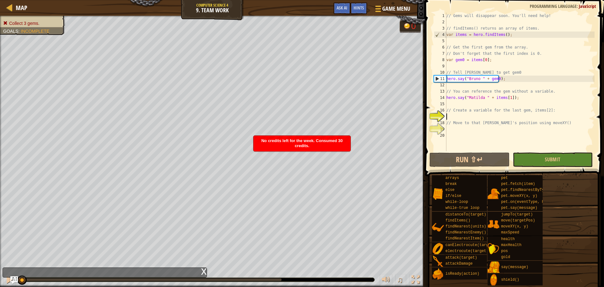
click at [300, 146] on span "No credits left for the week. Consumed 30 credits." at bounding box center [301, 143] width 81 height 10
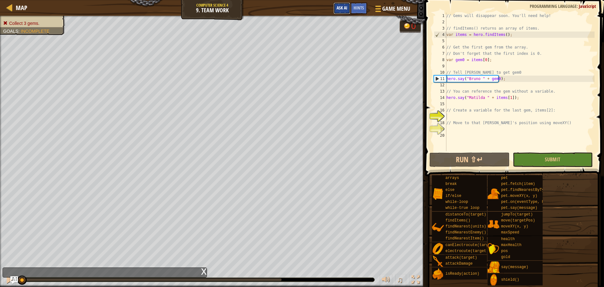
click at [343, 9] on span "Ask AI" at bounding box center [342, 8] width 11 height 6
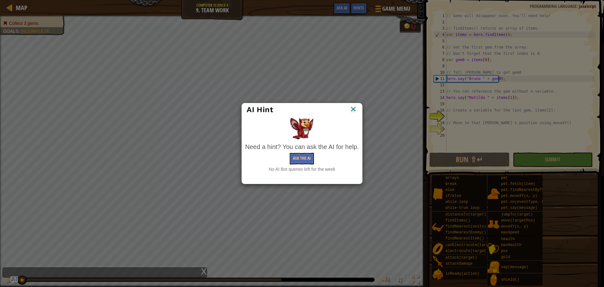
click at [353, 110] on img at bounding box center [353, 109] width 8 height 9
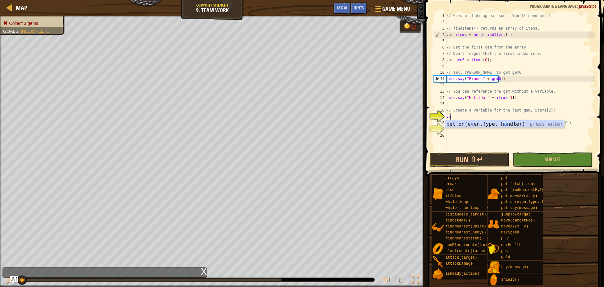
scroll to position [3, 0]
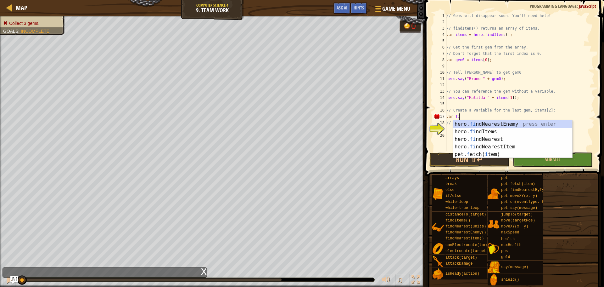
type textarea "var find"
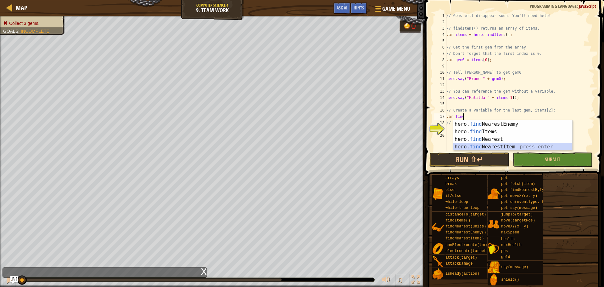
click at [514, 146] on div "hero. find NearestEnemy press enter hero. find Items press enter hero. find Nea…" at bounding box center [512, 142] width 119 height 45
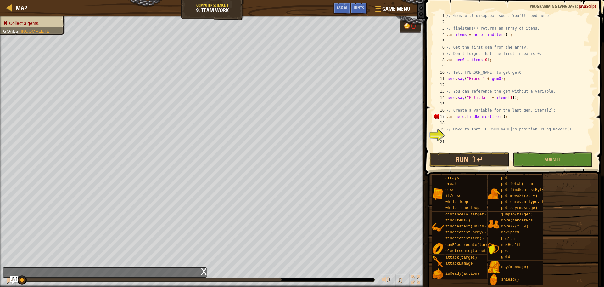
click at [500, 116] on div "// Gems will disappear soon. You'll need help! // findItems() returns an array …" at bounding box center [519, 88] width 149 height 151
click at [498, 115] on div "// Gems will disappear soon. You'll need help! // findItems() returns an array …" at bounding box center [519, 88] width 149 height 151
click at [495, 115] on div "// Gems will disappear soon. You'll need help! // findItems() returns an array …" at bounding box center [519, 88] width 149 height 151
click at [497, 115] on div "// Gems will disappear soon. You'll need help! // findItems() returns an array …" at bounding box center [519, 88] width 149 height 151
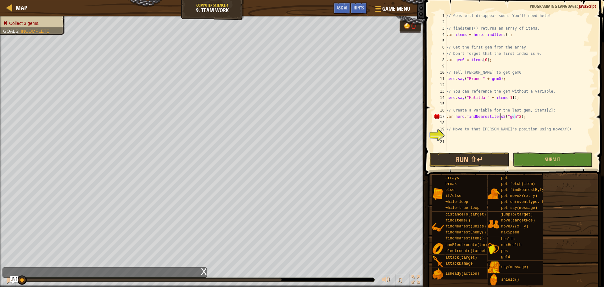
scroll to position [3, 4]
click at [570, 94] on div "// Gems will disappear soon. You'll need help! // findItems() returns an array …" at bounding box center [519, 88] width 149 height 151
click at [512, 117] on div "// Gems will disappear soon. You'll need help! // findItems() returns an array …" at bounding box center [519, 88] width 149 height 151
click at [496, 115] on div "// Gems will disappear soon. You'll need help! // findItems() returns an array …" at bounding box center [519, 88] width 149 height 151
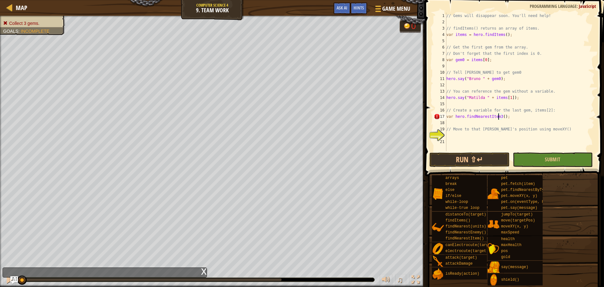
type textarea "var hero.findNearestItem();"
click at [540, 104] on div "// Gems will disappear soon. You'll need help! // findItems() returns an array …" at bounding box center [519, 88] width 149 height 151
type textarea "m"
type textarea "w"
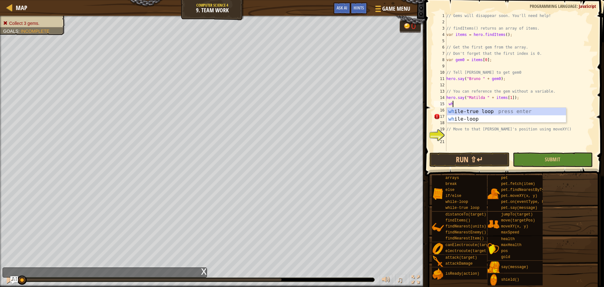
type textarea "w"
type textarea "i"
type textarea "o"
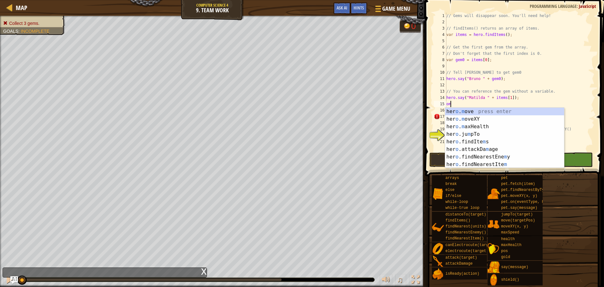
type textarea "o"
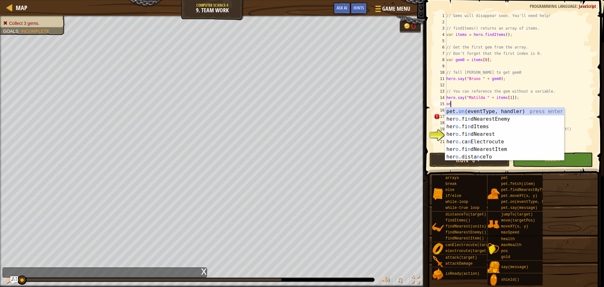
type textarea "o"
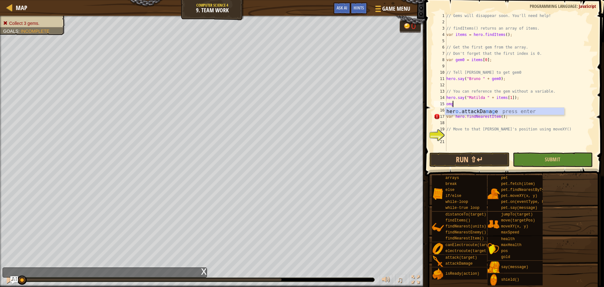
type textarea "o"
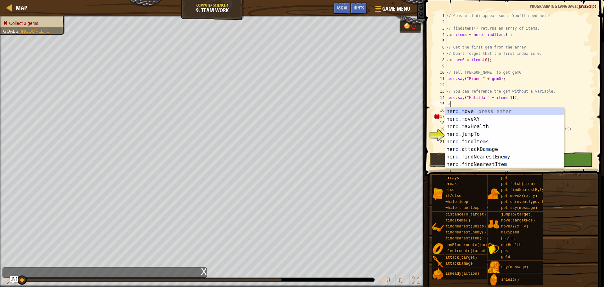
type textarea "o"
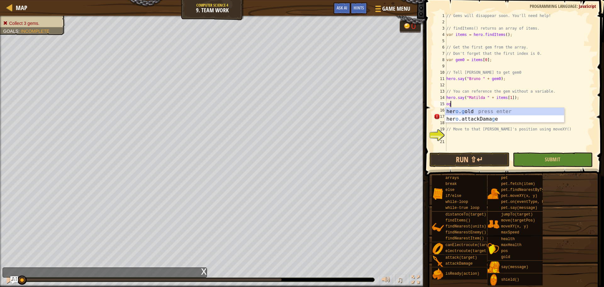
type textarea "o"
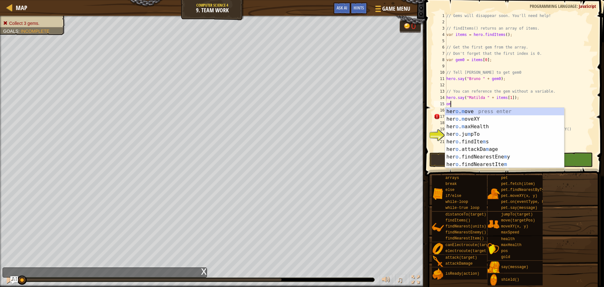
type textarea "o"
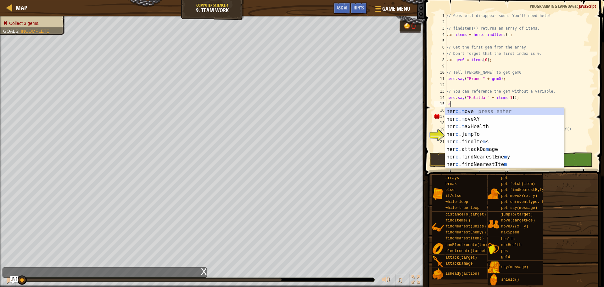
type textarea "o"
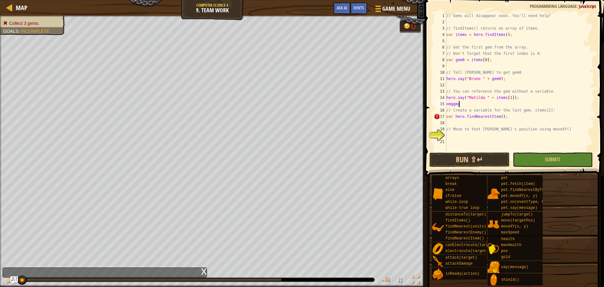
scroll to position [3, 0]
type textarea "o"
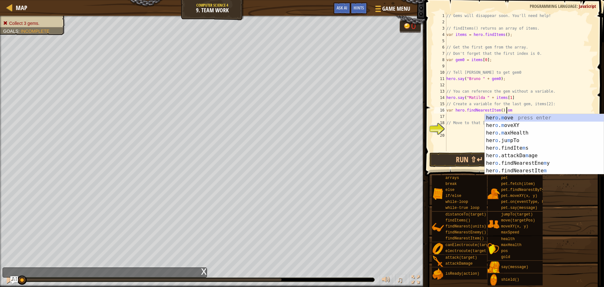
scroll to position [3, 4]
type textarea "var hero.findNearestItem();"
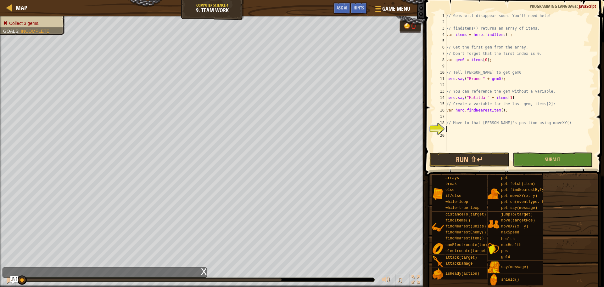
click at [465, 128] on div "// Gems will disappear soon. You'll need help! // findItems() returns an array …" at bounding box center [519, 88] width 149 height 151
click at [340, 6] on span "Ask AI" at bounding box center [342, 8] width 11 height 6
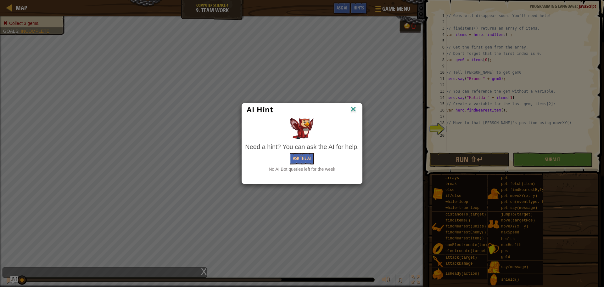
click at [351, 110] on img at bounding box center [353, 109] width 8 height 9
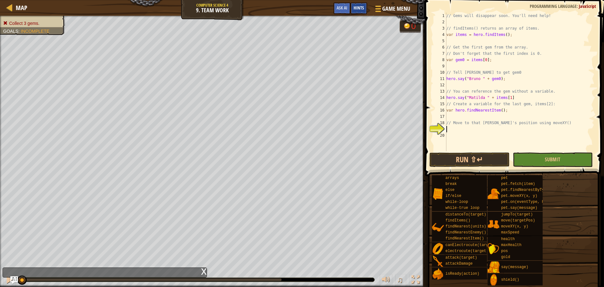
click at [365, 8] on div "Hints" at bounding box center [359, 9] width 17 height 12
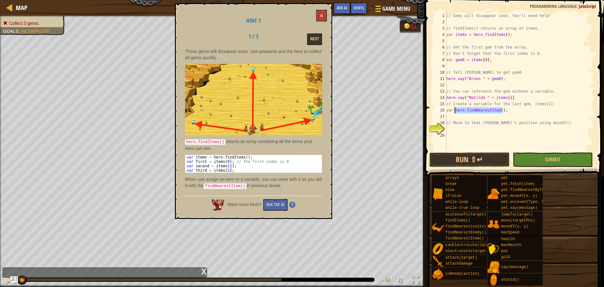
drag, startPoint x: 508, startPoint y: 110, endPoint x: 455, endPoint y: 111, distance: 52.9
click at [455, 111] on div "// Gems will disappear soon. You'll need help! // findItems() returns an array …" at bounding box center [519, 88] width 149 height 151
type textarea "var items == hero.findItems();"
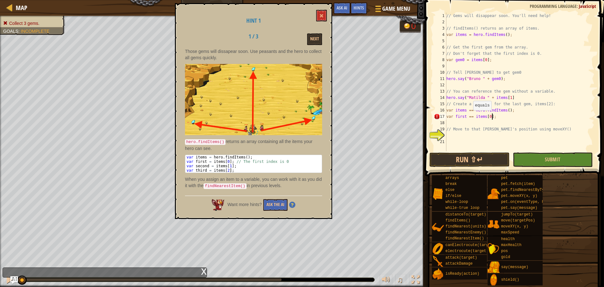
click at [470, 116] on div "// Gems will disappear soon. You'll need help! // findItems() returns an array …" at bounding box center [519, 88] width 149 height 151
click at [469, 111] on div "// Gems will disappear soon. You'll need help! // findItems() returns an array …" at bounding box center [519, 88] width 149 height 151
click at [490, 115] on div "// Gems will disappear soon. You'll need help! // findItems() returns an array …" at bounding box center [519, 88] width 149 height 151
type textarea "var first = items[0];"
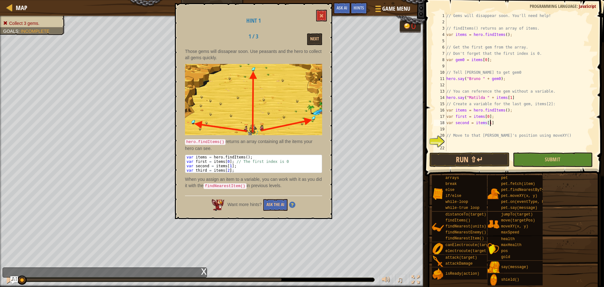
type textarea "var second = items[1];"
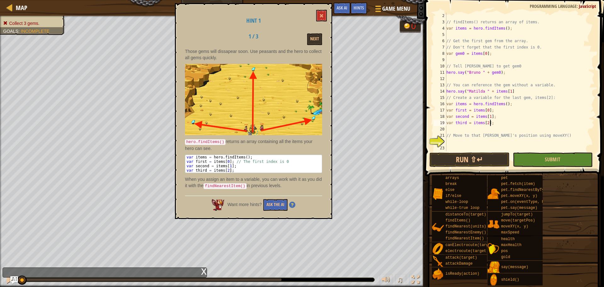
scroll to position [6, 0]
type textarea "var third = items[2];"
click at [476, 142] on div "// findItems() returns an array of items. var items = hero . findItems ( ) ; //…" at bounding box center [517, 88] width 145 height 151
click at [322, 12] on button at bounding box center [321, 16] width 11 height 12
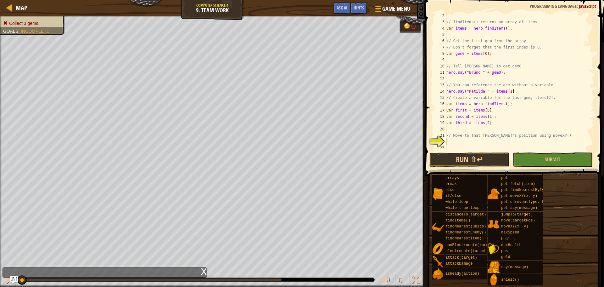
click at [489, 143] on div "// findItems() returns an array of items. var items = hero . findItems ( ) ; //…" at bounding box center [517, 88] width 145 height 151
click at [449, 154] on button "Run ⇧↵" at bounding box center [469, 159] width 80 height 14
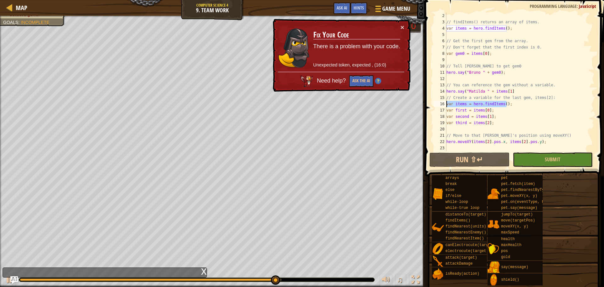
drag, startPoint x: 514, startPoint y: 104, endPoint x: 445, endPoint y: 104, distance: 68.9
click at [445, 104] on div "hero.moveXY(items[2].pos.x, items[2].pos.y); 2 3 4 5 6 7 8 9 10 11 12 13 14 15 …" at bounding box center [514, 82] width 162 height 138
type textarea "var items = hero.findItems();"
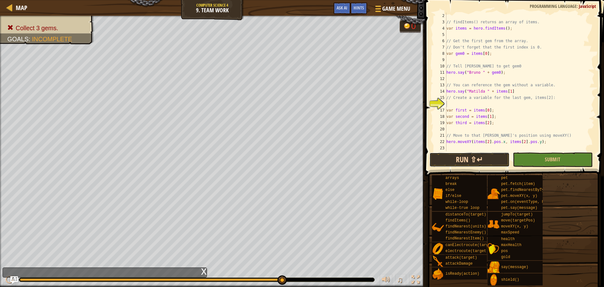
click at [465, 164] on button "Run ⇧↵" at bounding box center [469, 159] width 80 height 14
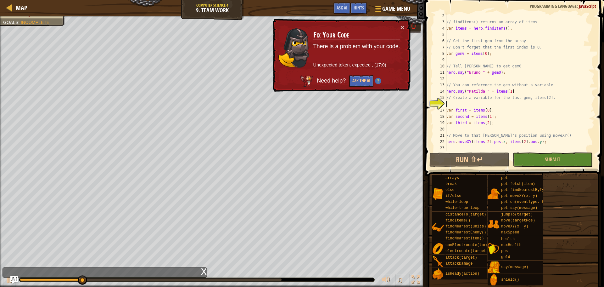
click at [465, 103] on div "// findItems() returns an array of items. var items = hero . findItems ( ) ; //…" at bounding box center [517, 88] width 145 height 151
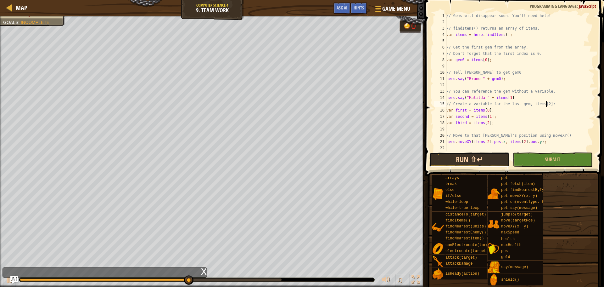
click at [474, 160] on button "Run ⇧↵" at bounding box center [469, 159] width 80 height 14
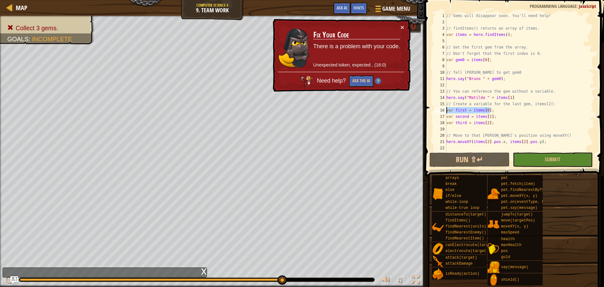
drag, startPoint x: 491, startPoint y: 110, endPoint x: 445, endPoint y: 111, distance: 46.6
click at [445, 111] on div "// Create a variable for the last gem, items[2]: 1 2 3 4 5 6 7 8 9 10 11 12 13 …" at bounding box center [514, 82] width 162 height 138
type textarea "var first = items[0];"
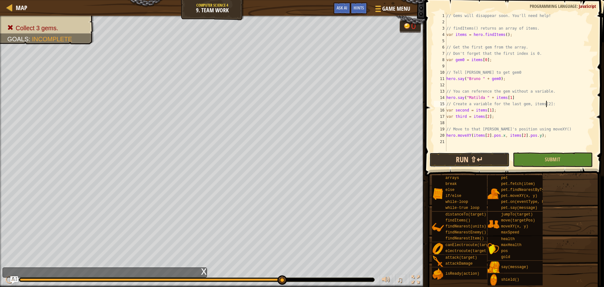
click at [482, 155] on button "Run ⇧↵" at bounding box center [469, 159] width 80 height 14
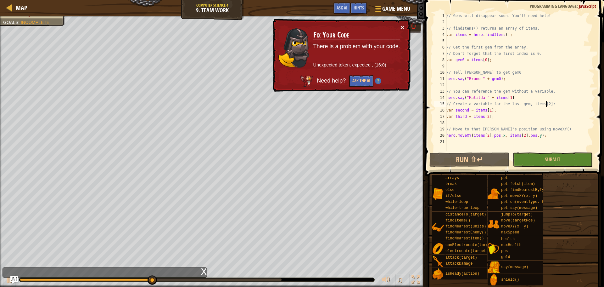
click at [402, 25] on button "×" at bounding box center [403, 27] width 4 height 7
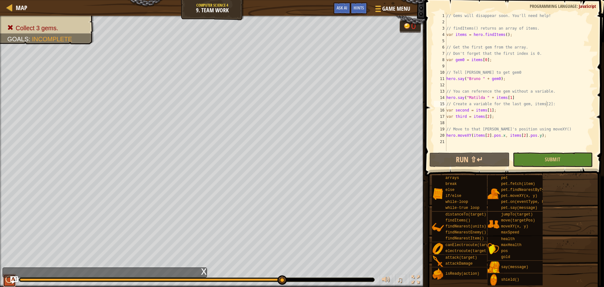
click at [8, 278] on div at bounding box center [9, 279] width 8 height 8
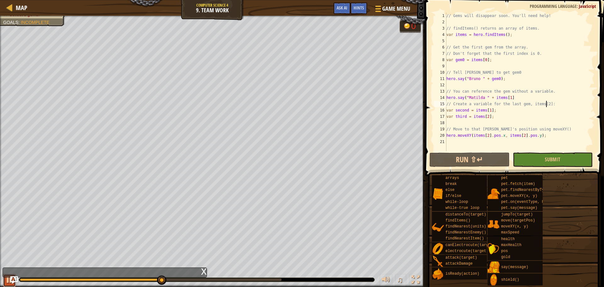
click at [5, 283] on button at bounding box center [9, 280] width 13 height 13
drag, startPoint x: 183, startPoint y: 278, endPoint x: 3, endPoint y: 288, distance: 180.5
click at [3, 0] on html "Map Computer Science 4 9. Team Work Game Menu Done Hints Ask AI 1 ההההההההההההה…" at bounding box center [302, 0] width 604 height 0
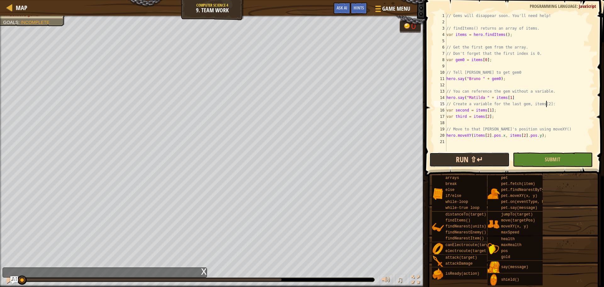
click at [488, 159] on button "Run ⇧↵" at bounding box center [469, 159] width 80 height 14
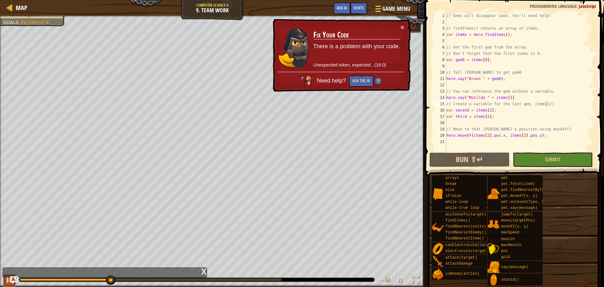
click at [8, 281] on div at bounding box center [9, 279] width 8 height 8
drag, startPoint x: 112, startPoint y: 279, endPoint x: 0, endPoint y: 278, distance: 112.3
click at [0, 278] on div "♫" at bounding box center [212, 277] width 425 height 19
click at [403, 26] on button "×" at bounding box center [403, 27] width 4 height 7
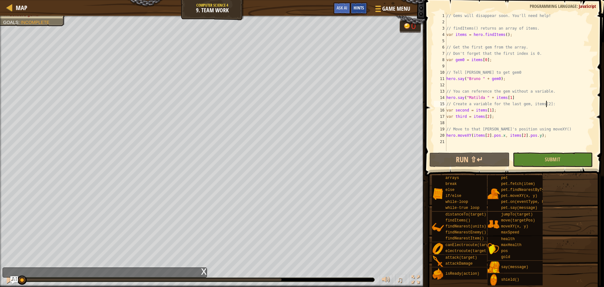
click at [360, 8] on span "Hints" at bounding box center [359, 8] width 10 height 6
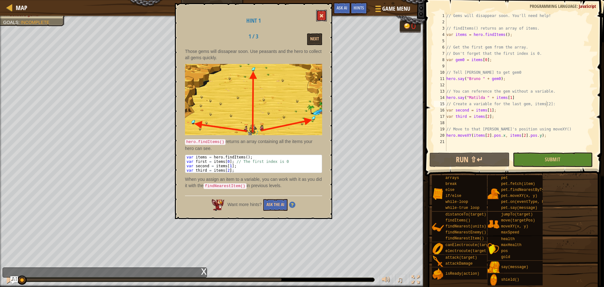
click at [323, 14] on span at bounding box center [321, 16] width 4 height 4
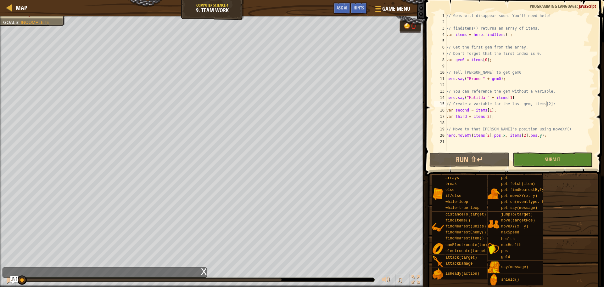
click at [468, 111] on div "// Gems will disappear soon. You'll need help! // findItems() returns an array …" at bounding box center [519, 88] width 149 height 151
click at [465, 116] on div "// Gems will disappear soon. You'll need help! // findItems() returns an array …" at bounding box center [519, 88] width 149 height 151
click at [440, 159] on button "Run ⇧↵" at bounding box center [469, 159] width 80 height 14
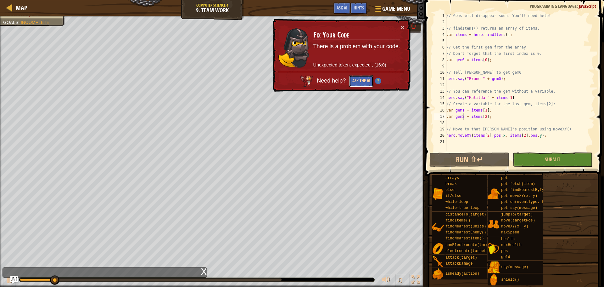
click at [368, 85] on button "Ask the AI" at bounding box center [361, 81] width 24 height 12
click at [403, 30] on button "×" at bounding box center [403, 27] width 4 height 7
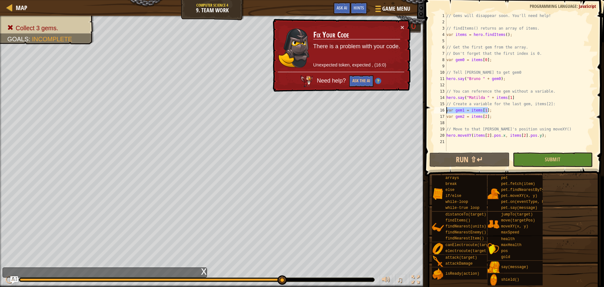
drag, startPoint x: 492, startPoint y: 112, endPoint x: 444, endPoint y: 113, distance: 48.2
click at [444, 113] on div "var gem2 = items[2]; 1 2 3 4 5 6 7 8 9 10 11 12 13 14 15 16 17 18 19 20 21 // G…" at bounding box center [514, 82] width 162 height 138
click at [507, 119] on div "// Gems will disappear soon. You'll need help! // findItems() returns an array …" at bounding box center [519, 88] width 149 height 151
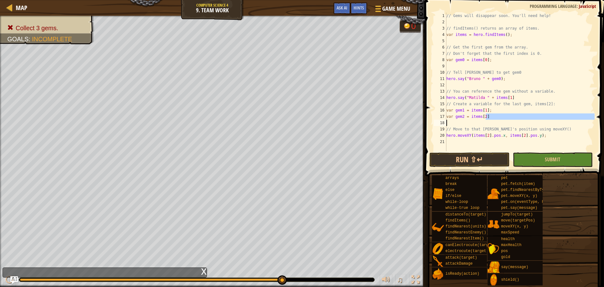
drag, startPoint x: 493, startPoint y: 118, endPoint x: 452, endPoint y: 121, distance: 41.0
click at [452, 121] on div "// Gems will disappear soon. You'll need help! // findItems() returns an array …" at bounding box center [519, 88] width 149 height 151
click at [476, 117] on div "// Gems will disappear soon. You'll need help! // findItems() returns an array …" at bounding box center [519, 88] width 149 height 151
type textarea "var gem2 = items[2]"
drag, startPoint x: 488, startPoint y: 116, endPoint x: 446, endPoint y: 117, distance: 41.5
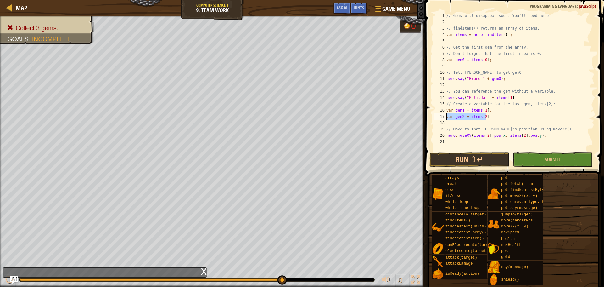
click at [446, 117] on div "// Gems will disappear soon. You'll need help! // findItems() returns an array …" at bounding box center [519, 88] width 149 height 151
click at [20, 8] on span "Map" at bounding box center [22, 7] width 12 height 8
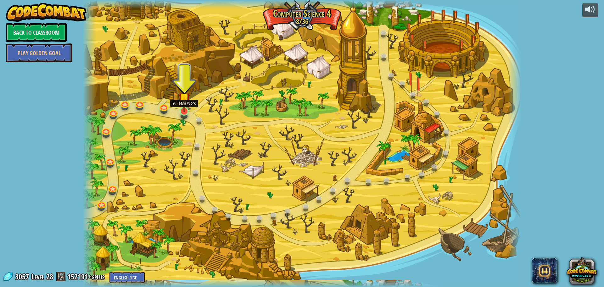
click at [184, 110] on img at bounding box center [184, 98] width 12 height 27
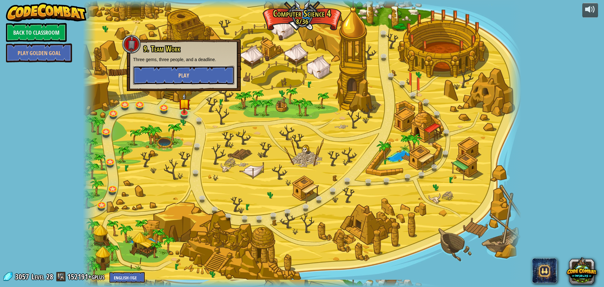
click at [206, 69] on button "Play" at bounding box center [183, 75] width 101 height 19
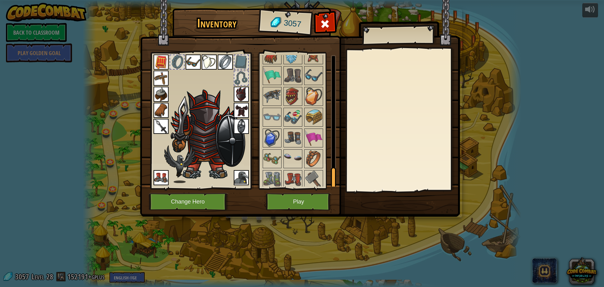
scroll to position [727, 0]
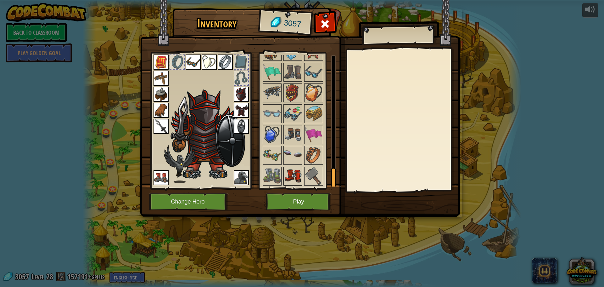
click at [293, 174] on img at bounding box center [293, 176] width 18 height 18
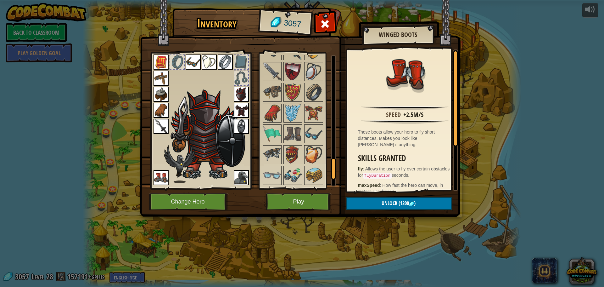
scroll to position [664, 0]
click at [292, 70] on img at bounding box center [293, 73] width 18 height 18
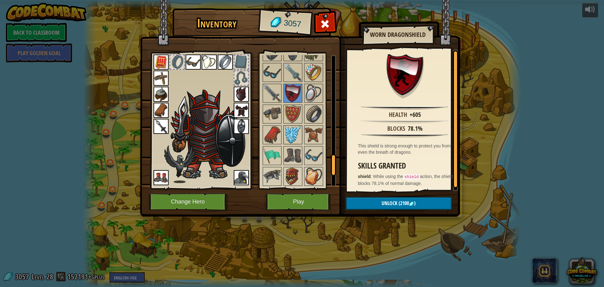
scroll to position [633, 0]
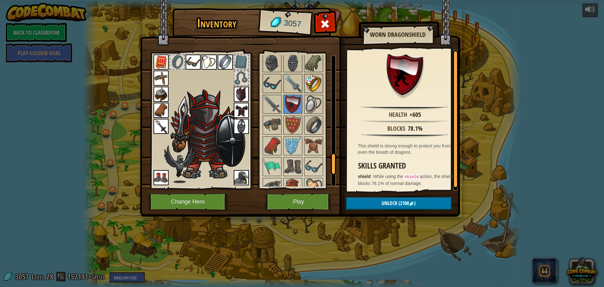
click at [318, 82] on img at bounding box center [314, 84] width 18 height 18
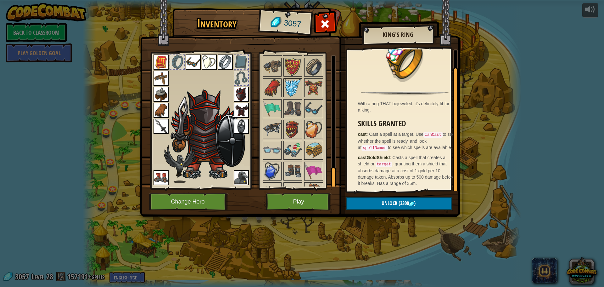
scroll to position [727, 0]
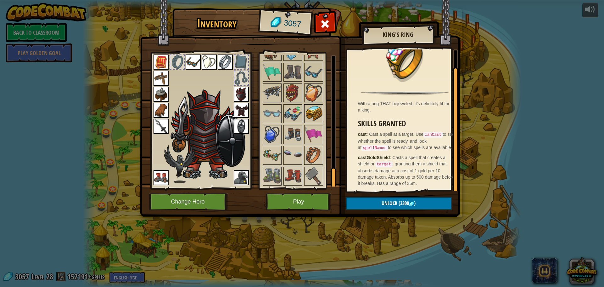
click at [308, 109] on img at bounding box center [314, 114] width 18 height 18
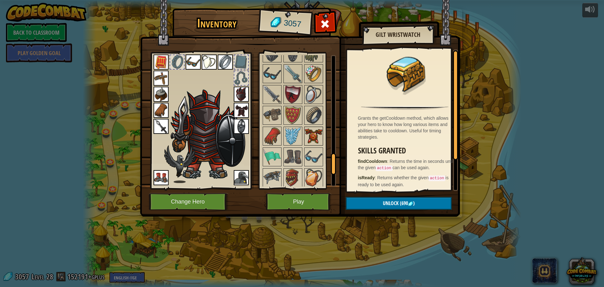
scroll to position [633, 0]
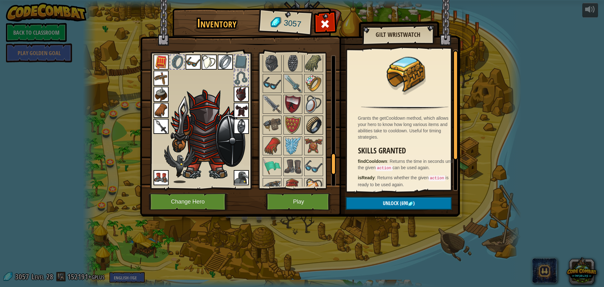
click at [311, 121] on img at bounding box center [314, 125] width 18 height 18
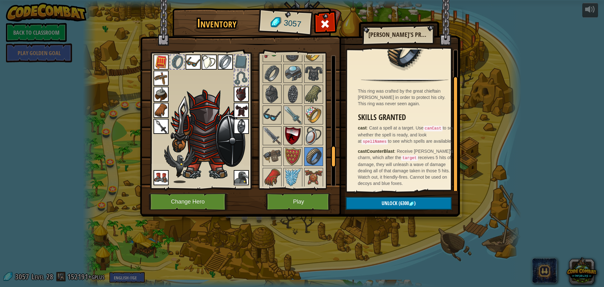
scroll to position [570, 0]
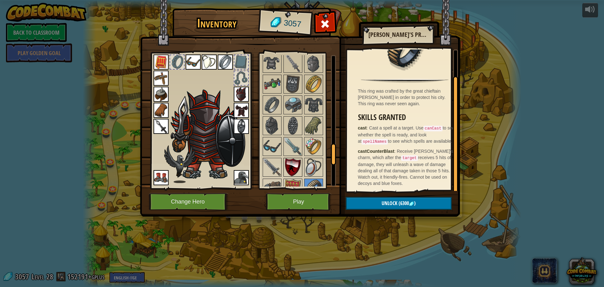
click at [293, 104] on img at bounding box center [293, 105] width 18 height 18
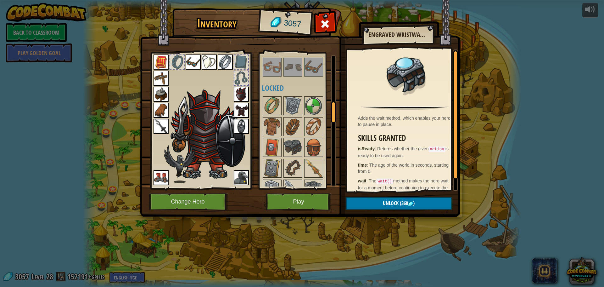
scroll to position [255, 0]
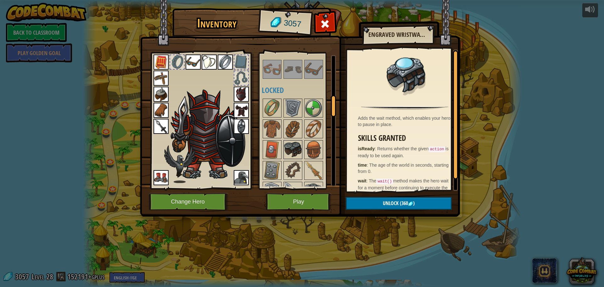
click at [298, 145] on img at bounding box center [293, 150] width 18 height 18
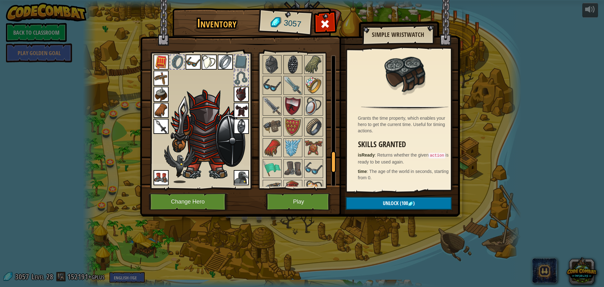
scroll to position [633, 0]
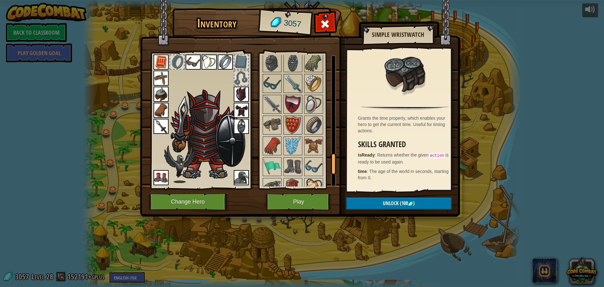
click at [296, 126] on img at bounding box center [293, 125] width 18 height 18
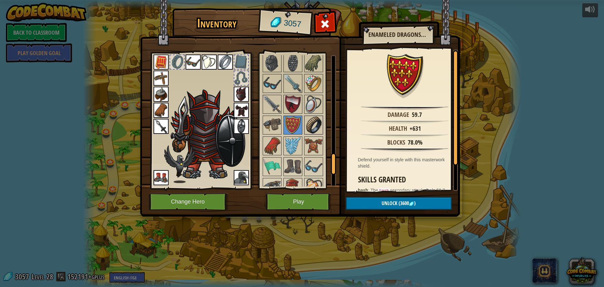
click at [312, 122] on img at bounding box center [314, 125] width 18 height 18
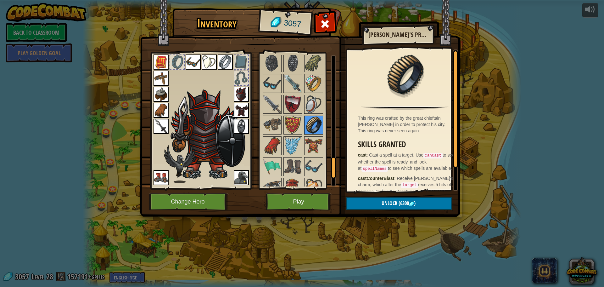
scroll to position [696, 0]
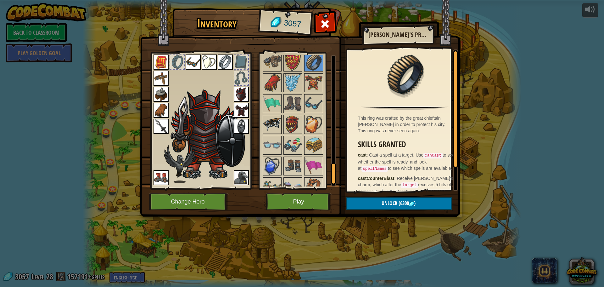
click at [279, 122] on img at bounding box center [272, 124] width 18 height 18
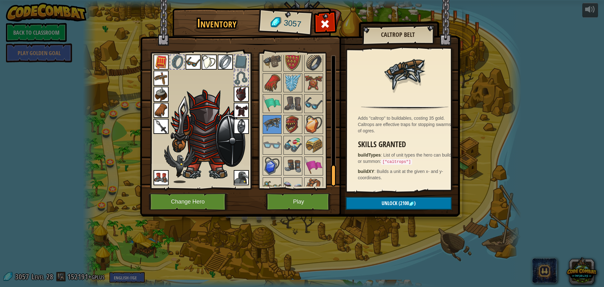
scroll to position [727, 0]
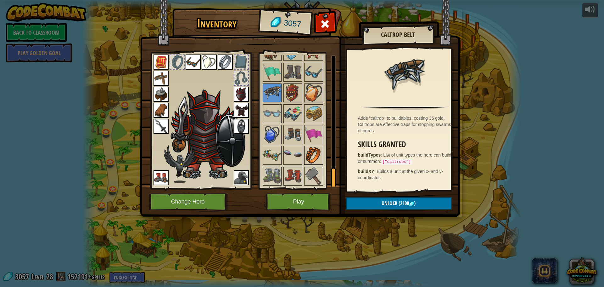
click at [310, 150] on img at bounding box center [314, 155] width 18 height 18
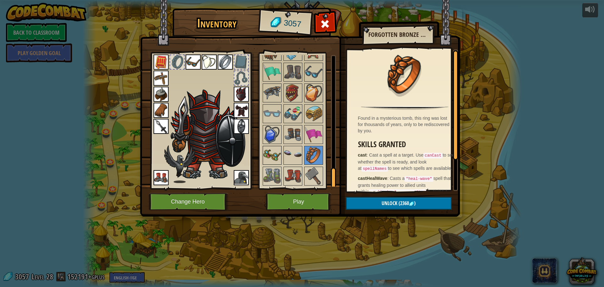
click at [270, 151] on img at bounding box center [272, 155] width 18 height 18
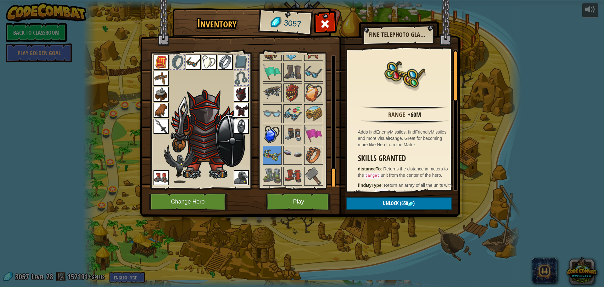
click at [268, 140] on img at bounding box center [272, 135] width 18 height 18
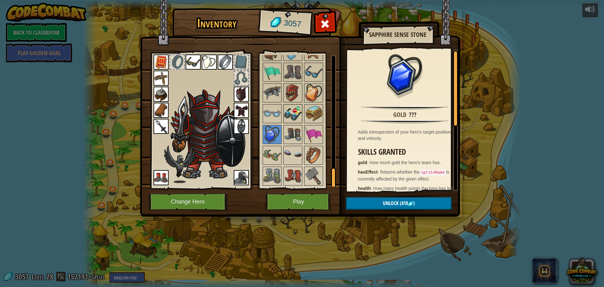
scroll to position [696, 0]
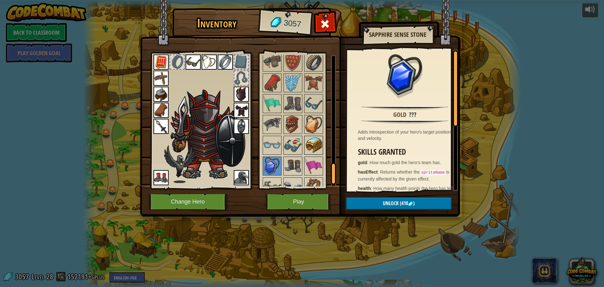
click at [308, 141] on img at bounding box center [314, 145] width 18 height 18
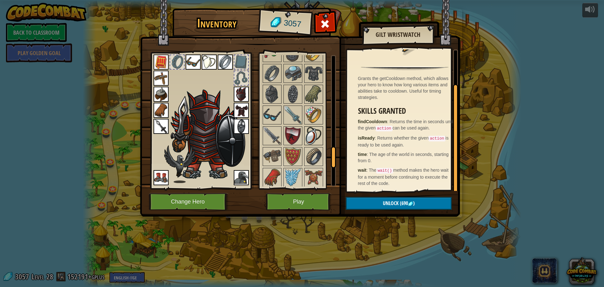
scroll to position [570, 0]
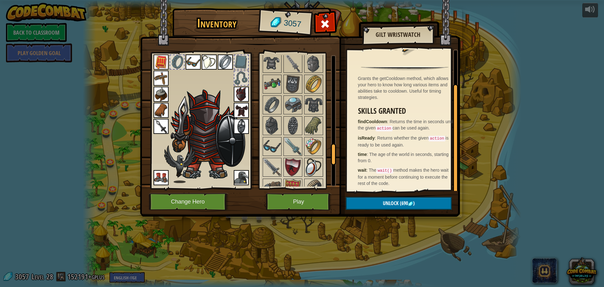
click at [310, 144] on img at bounding box center [314, 146] width 18 height 18
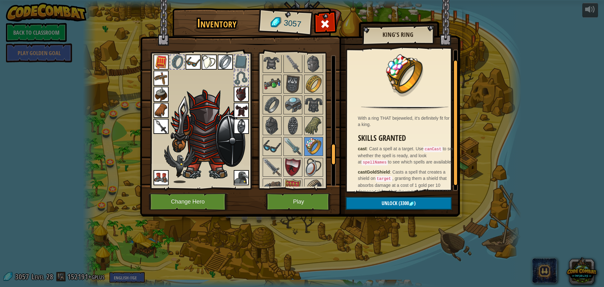
scroll to position [14, 0]
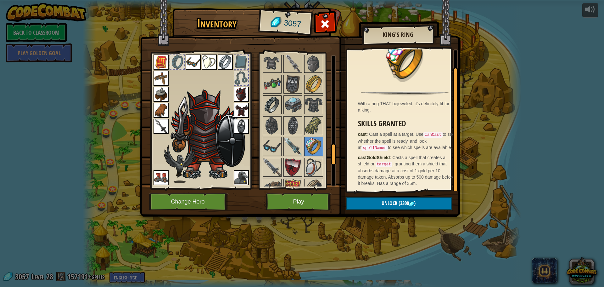
click at [270, 106] on img at bounding box center [272, 105] width 18 height 18
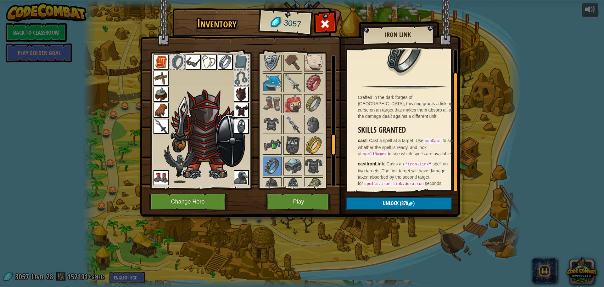
scroll to position [507, 0]
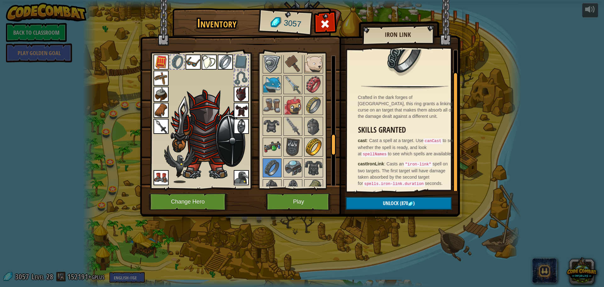
click at [315, 150] on img at bounding box center [314, 147] width 18 height 18
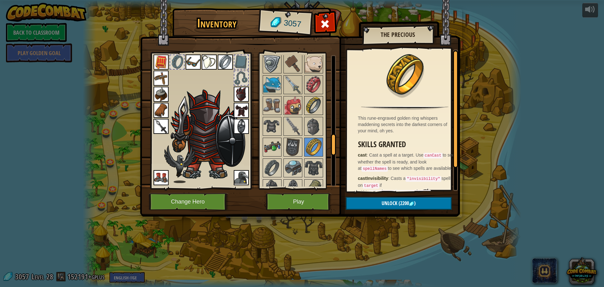
click at [317, 104] on img at bounding box center [314, 106] width 18 height 18
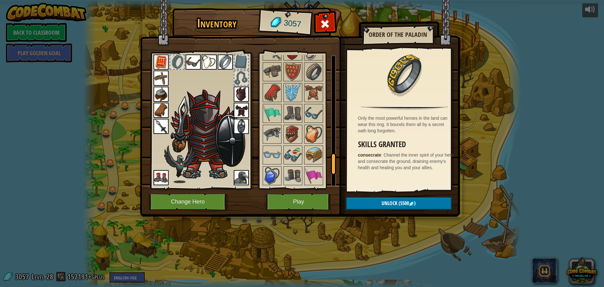
scroll to position [727, 0]
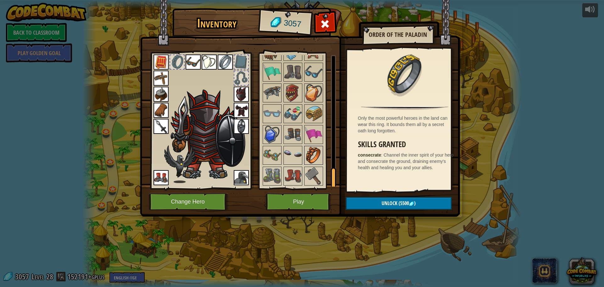
click at [319, 156] on img at bounding box center [314, 155] width 18 height 18
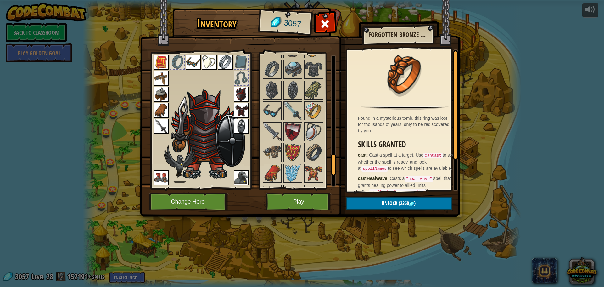
scroll to position [601, 0]
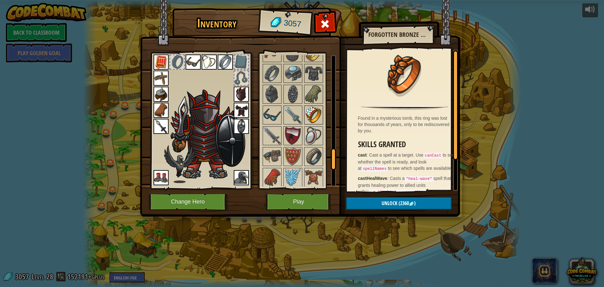
click at [308, 112] on img at bounding box center [314, 115] width 18 height 18
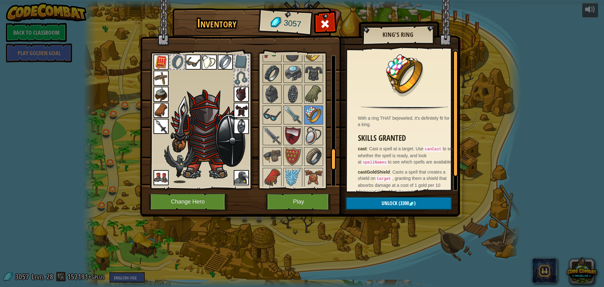
click at [271, 78] on img at bounding box center [272, 74] width 18 height 18
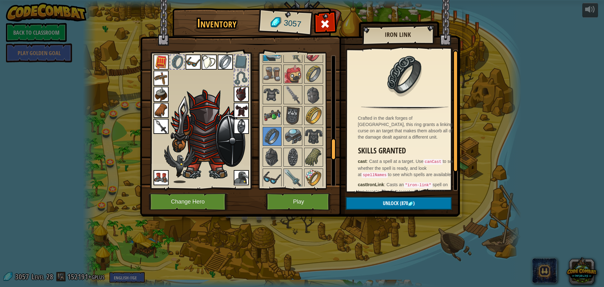
scroll to position [507, 0]
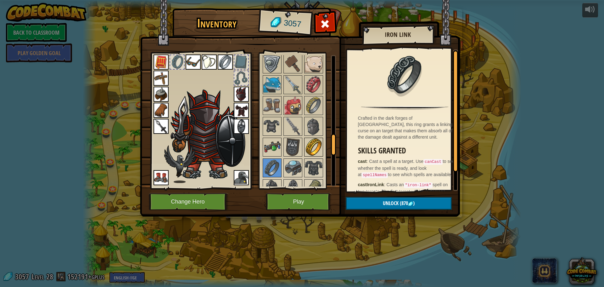
click at [315, 148] on img at bounding box center [314, 147] width 18 height 18
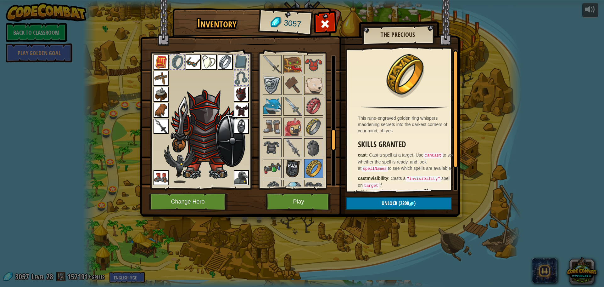
scroll to position [475, 0]
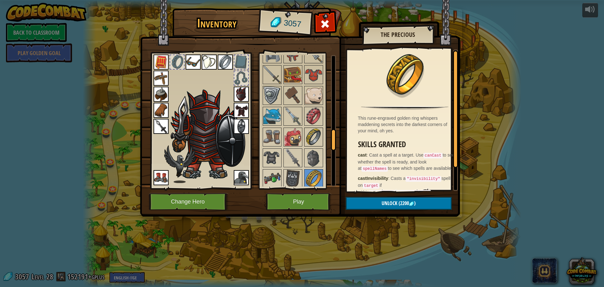
click at [309, 135] on img at bounding box center [314, 137] width 18 height 18
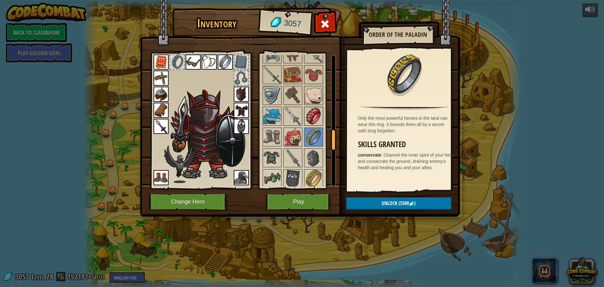
click at [315, 115] on img at bounding box center [314, 116] width 18 height 18
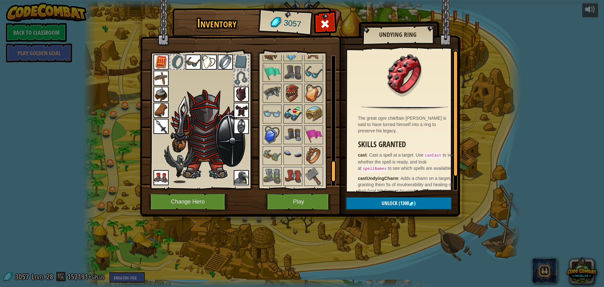
scroll to position [727, 0]
click at [298, 152] on img at bounding box center [293, 155] width 18 height 18
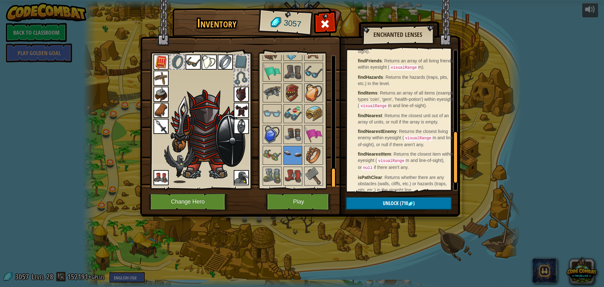
scroll to position [249, 0]
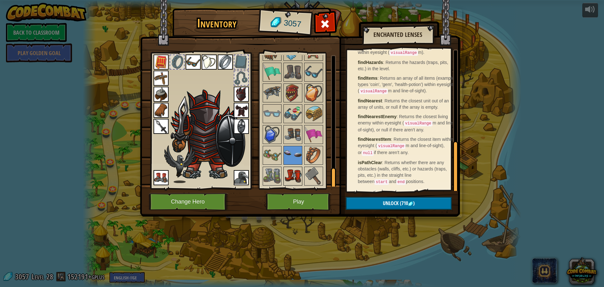
click at [299, 177] on img at bounding box center [293, 176] width 18 height 18
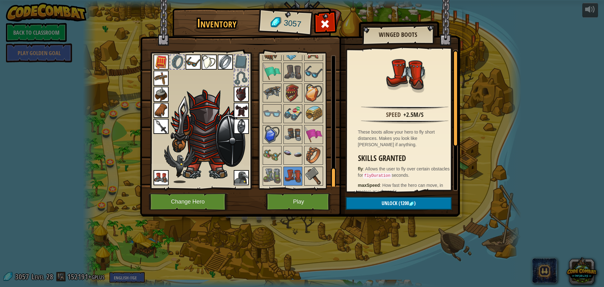
click at [306, 176] on img at bounding box center [314, 176] width 18 height 18
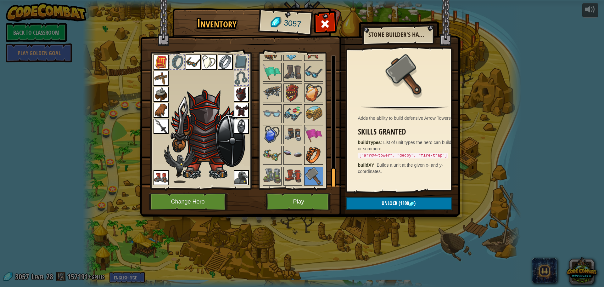
click at [312, 160] on img at bounding box center [314, 155] width 18 height 18
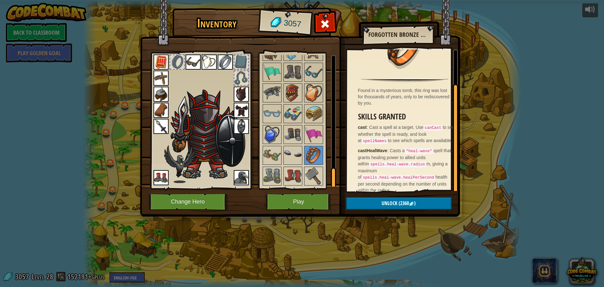
scroll to position [40, 0]
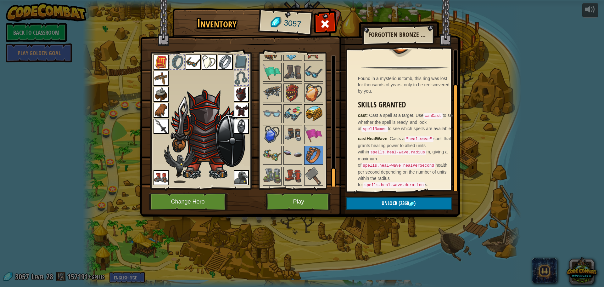
click at [315, 115] on img at bounding box center [314, 114] width 18 height 18
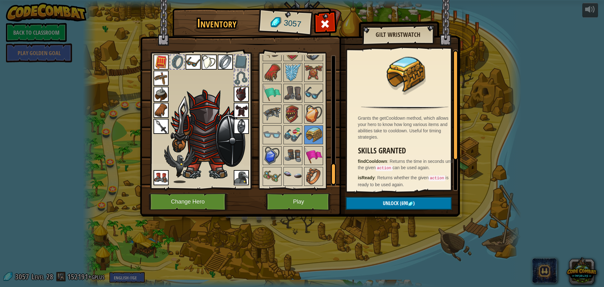
scroll to position [696, 0]
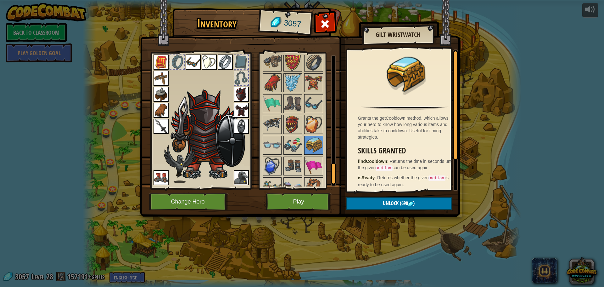
click at [311, 129] on img at bounding box center [314, 124] width 18 height 18
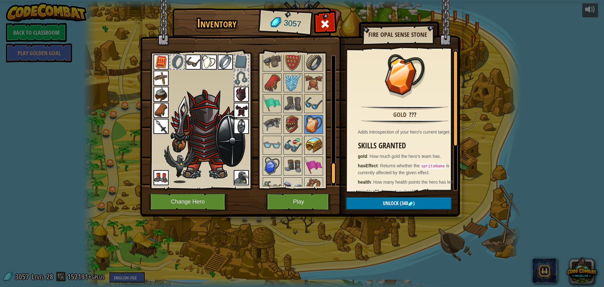
scroll to position [664, 0]
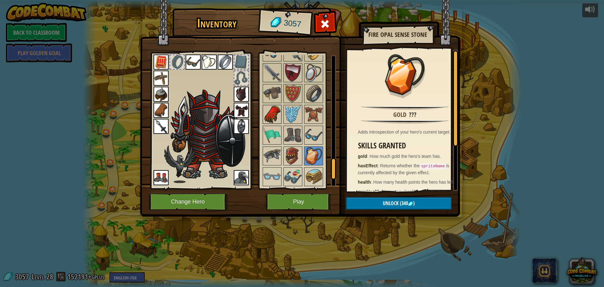
click at [278, 118] on img at bounding box center [272, 114] width 18 height 18
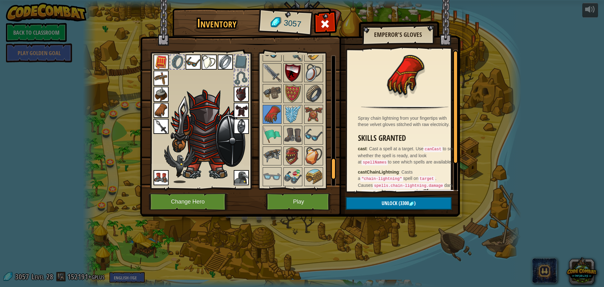
click at [297, 74] on img at bounding box center [293, 73] width 18 height 18
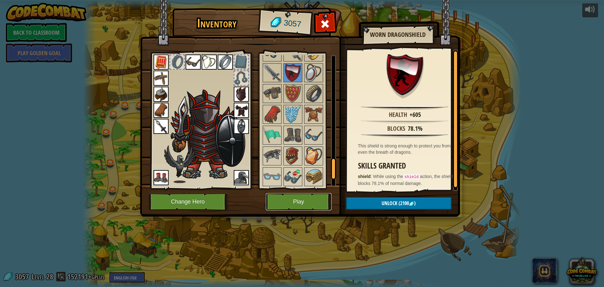
click at [298, 203] on button "Play" at bounding box center [299, 201] width 66 height 17
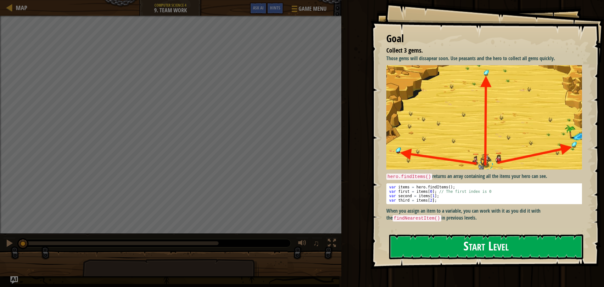
click at [488, 145] on div "Goal Collect 3 gems. Those gems will dissapear soon. Use peasants and the hero …" at bounding box center [487, 134] width 233 height 269
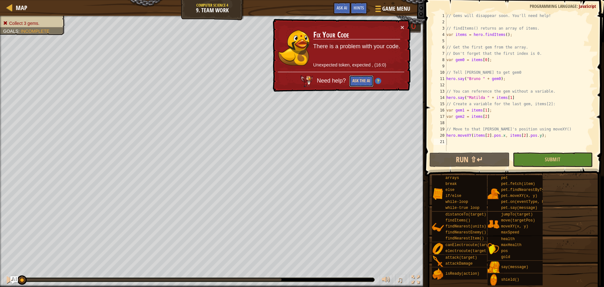
click at [366, 85] on button "Ask the AI" at bounding box center [361, 81] width 25 height 12
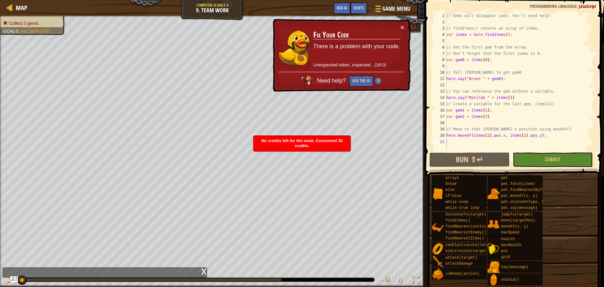
click at [406, 26] on div "× Fix Your Code There is a problem with your code. Unexpected token, expected ,…" at bounding box center [341, 55] width 139 height 73
click at [328, 141] on span "No credits left for the week. Consumed 30 credits." at bounding box center [301, 143] width 81 height 10
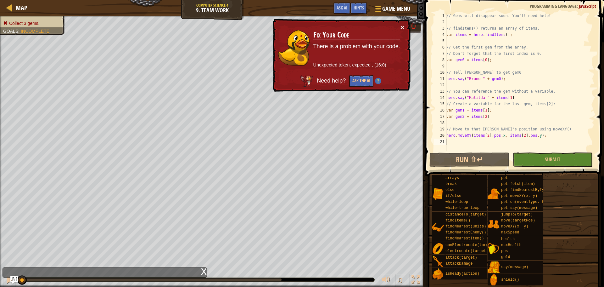
click at [401, 28] on button "×" at bounding box center [403, 27] width 4 height 7
